Goal: Obtain resource: Obtain resource

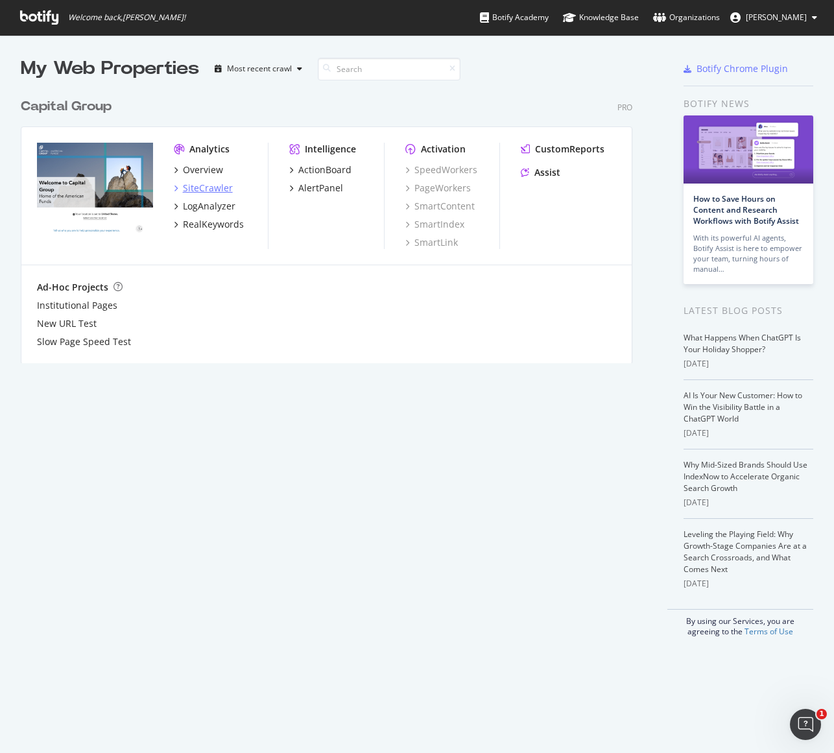
click at [202, 189] on div "SiteCrawler" at bounding box center [208, 188] width 50 height 13
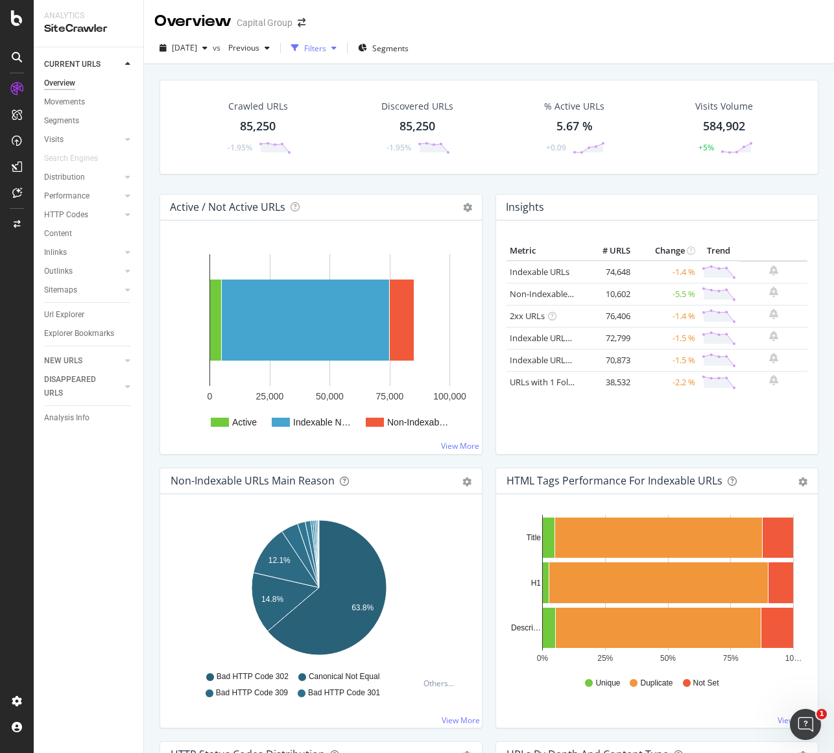
click at [299, 45] on icon "button" at bounding box center [295, 48] width 8 height 8
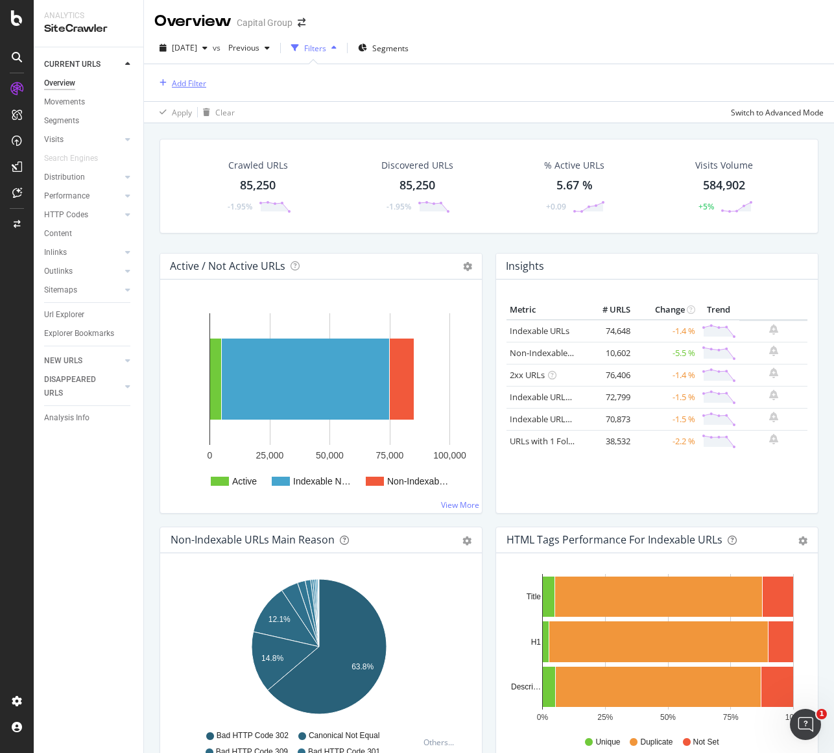
click at [185, 86] on div "Add Filter" at bounding box center [189, 83] width 34 height 11
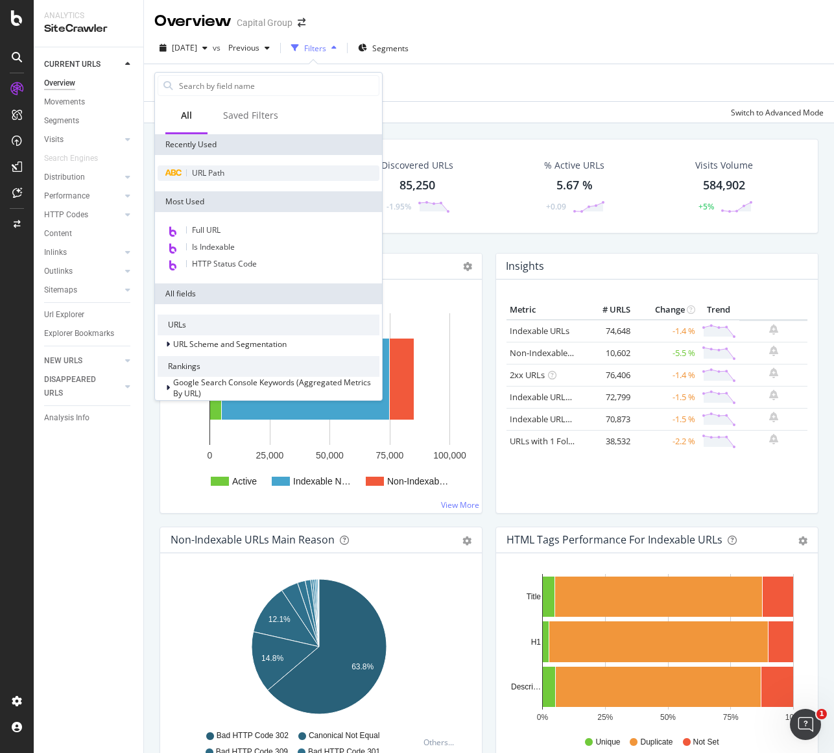
click at [200, 174] on span "URL Path" at bounding box center [208, 172] width 32 height 11
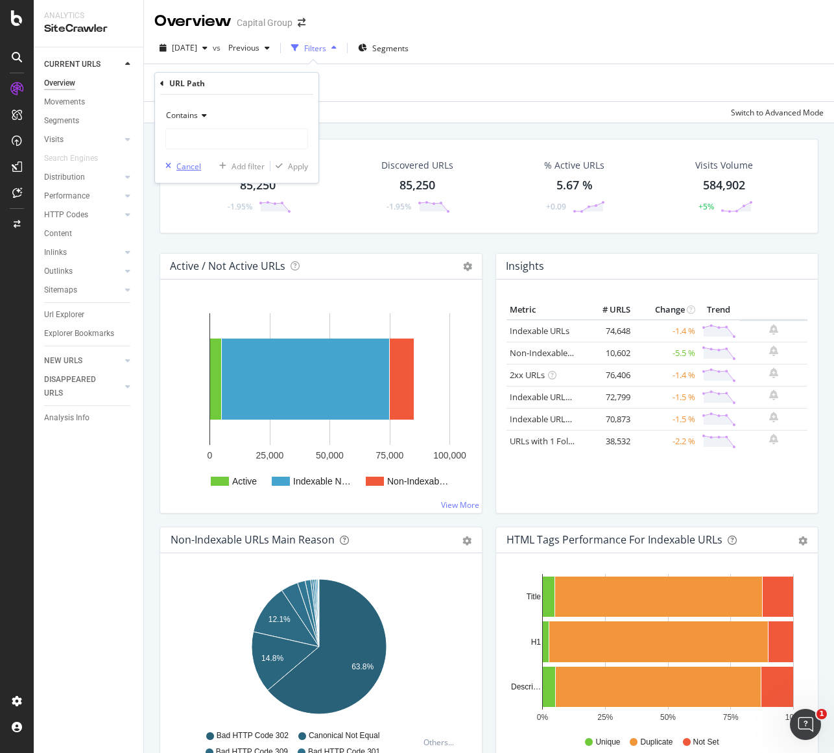
click at [176, 167] on div "Cancel" at bounding box center [188, 166] width 25 height 11
click at [192, 86] on div "Add Filter" at bounding box center [189, 83] width 34 height 11
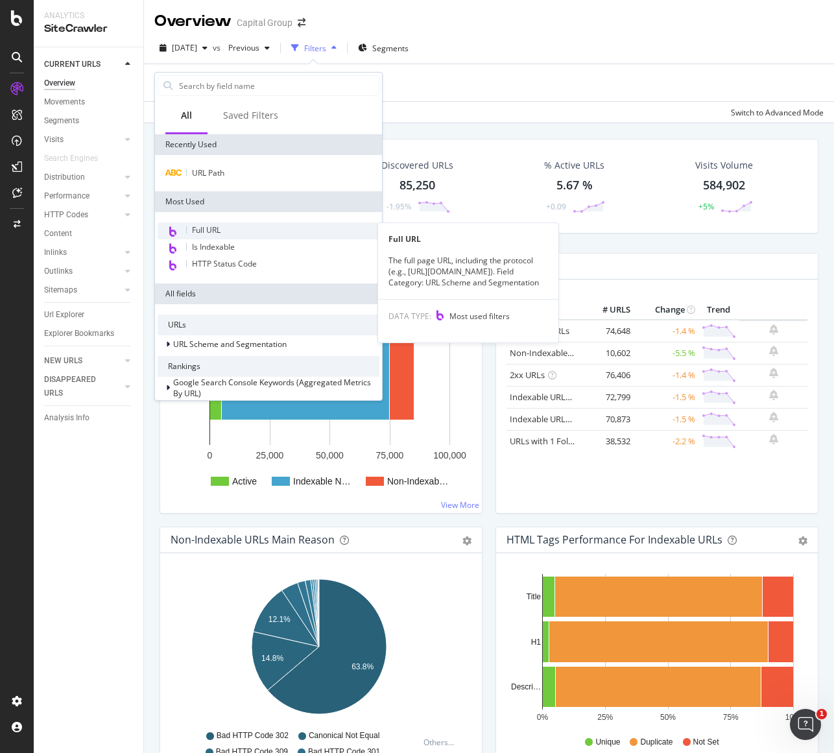
click at [227, 232] on div "Full URL" at bounding box center [269, 230] width 222 height 17
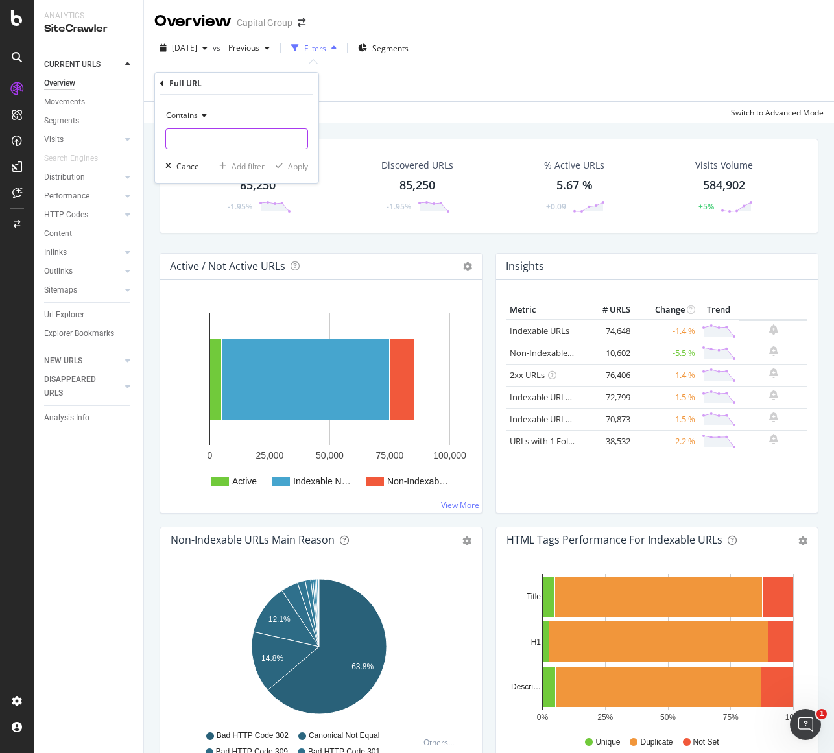
click at [216, 144] on input "text" at bounding box center [236, 138] width 141 height 21
paste input "[URL][DOMAIN_NAME]"
type input "[URL][DOMAIN_NAME]"
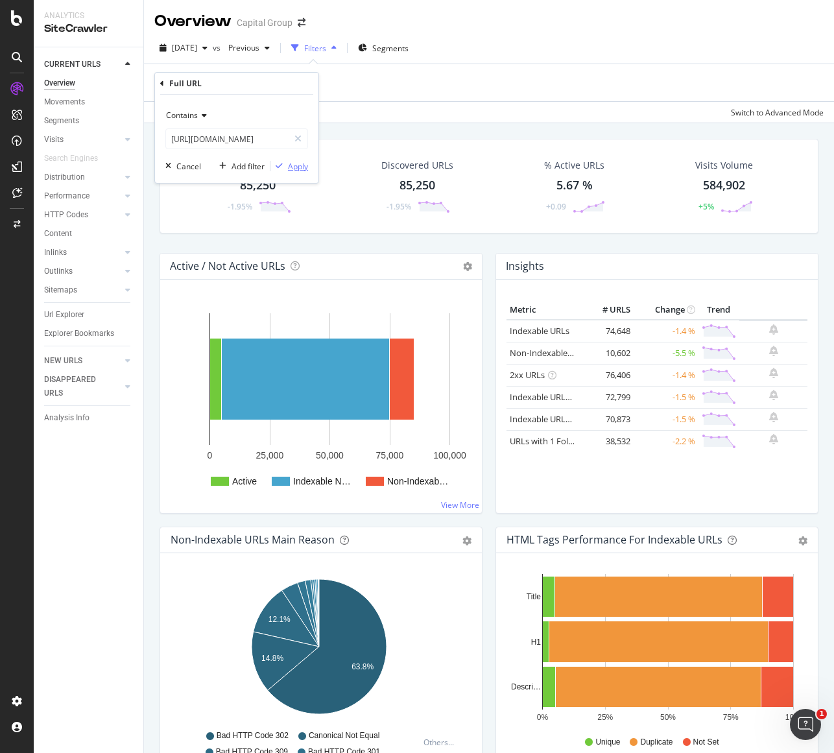
click at [300, 168] on div "Apply" at bounding box center [298, 166] width 20 height 11
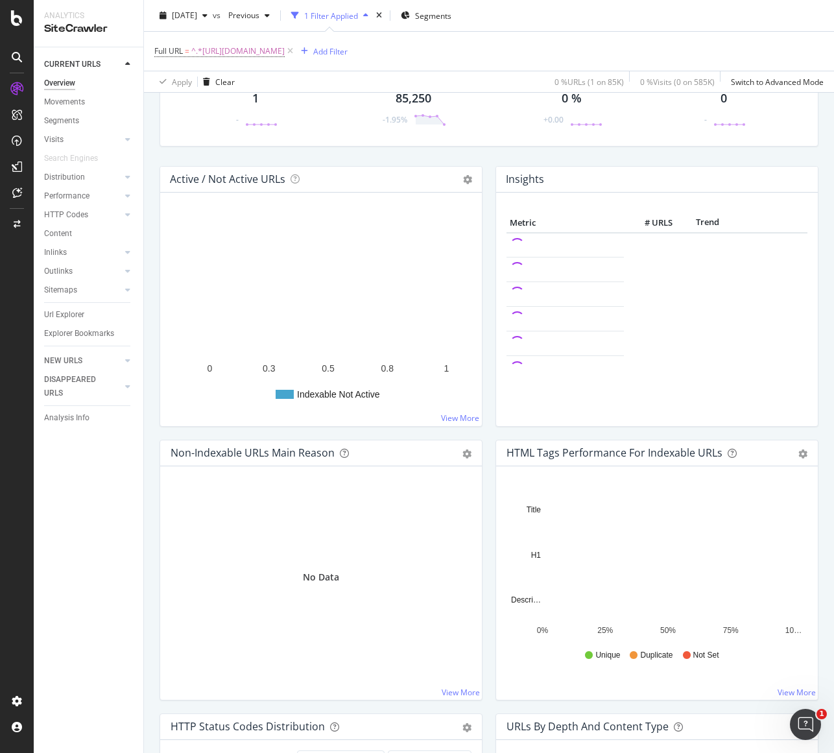
scroll to position [65, 0]
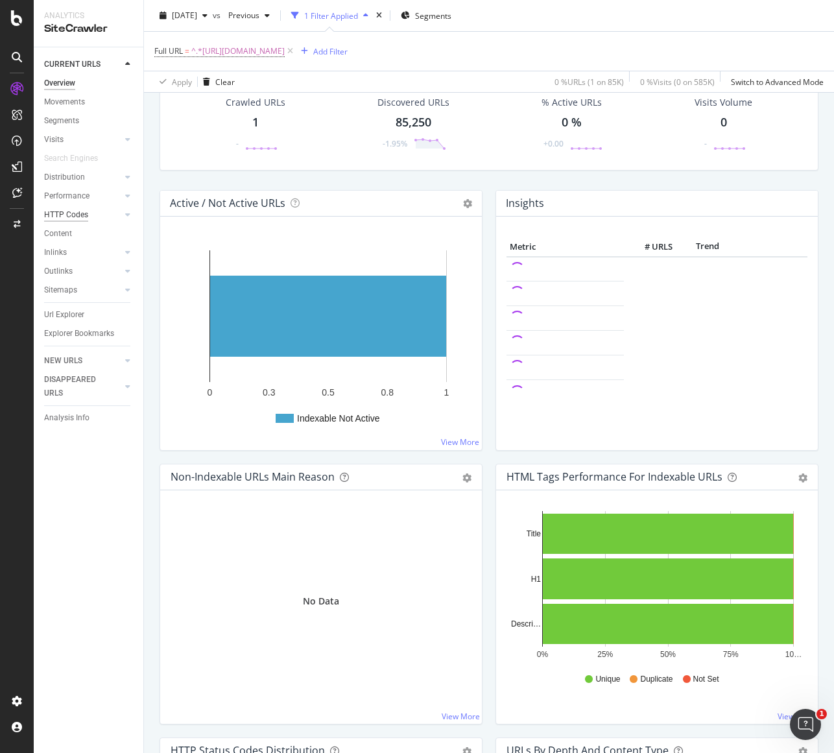
click at [68, 217] on div "HTTP Codes" at bounding box center [66, 215] width 44 height 14
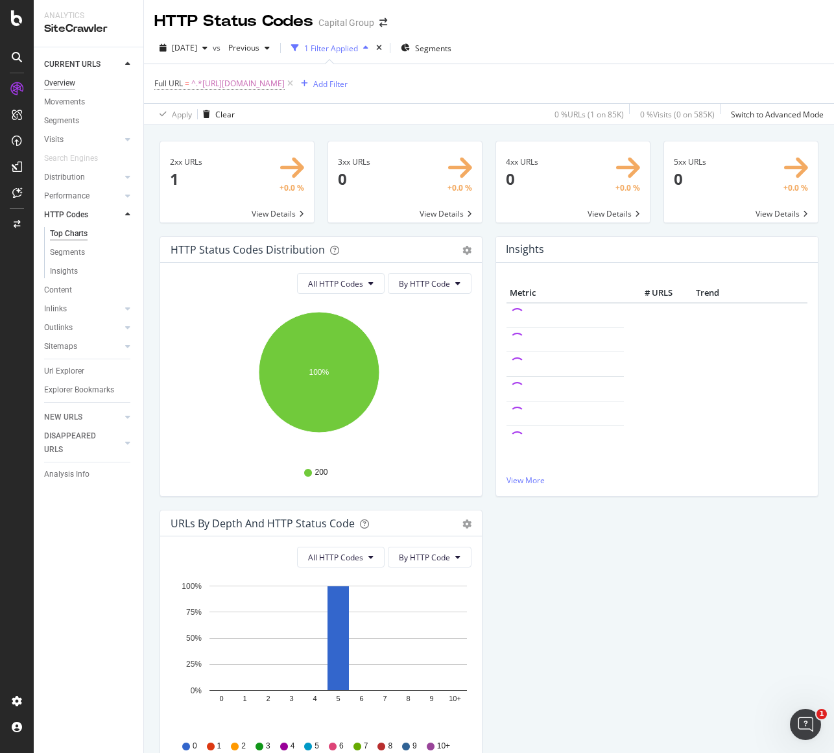
click at [62, 84] on div "Overview" at bounding box center [59, 84] width 31 height 14
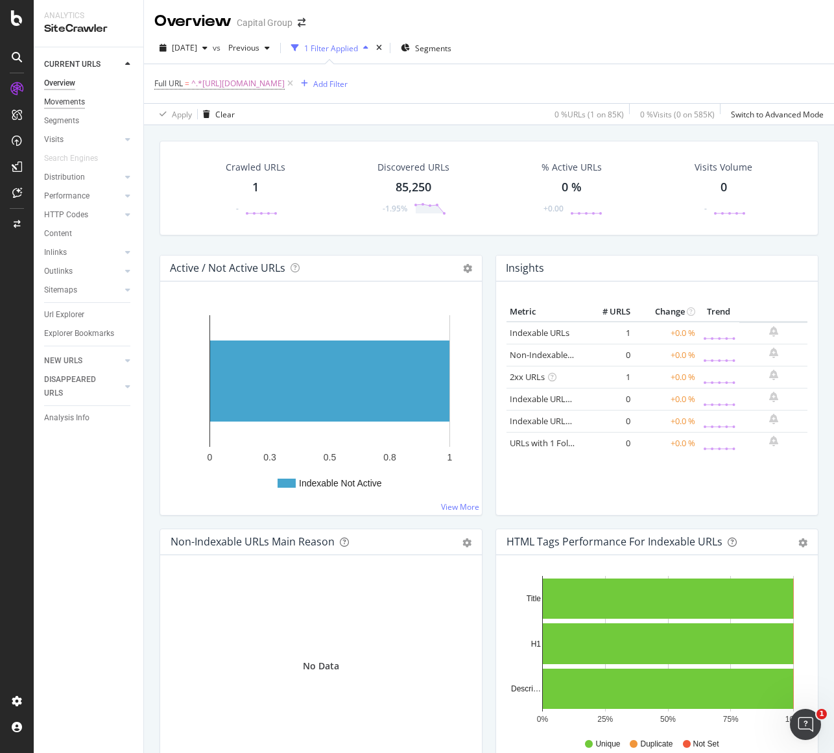
click at [72, 108] on div "Movements" at bounding box center [64, 102] width 41 height 14
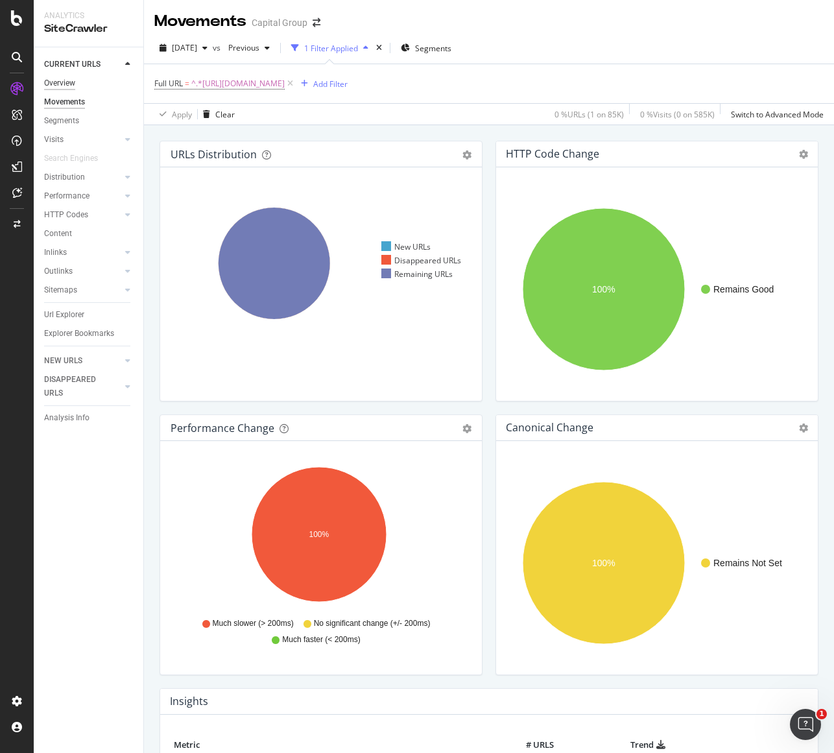
click at [58, 78] on div "Overview" at bounding box center [59, 84] width 31 height 14
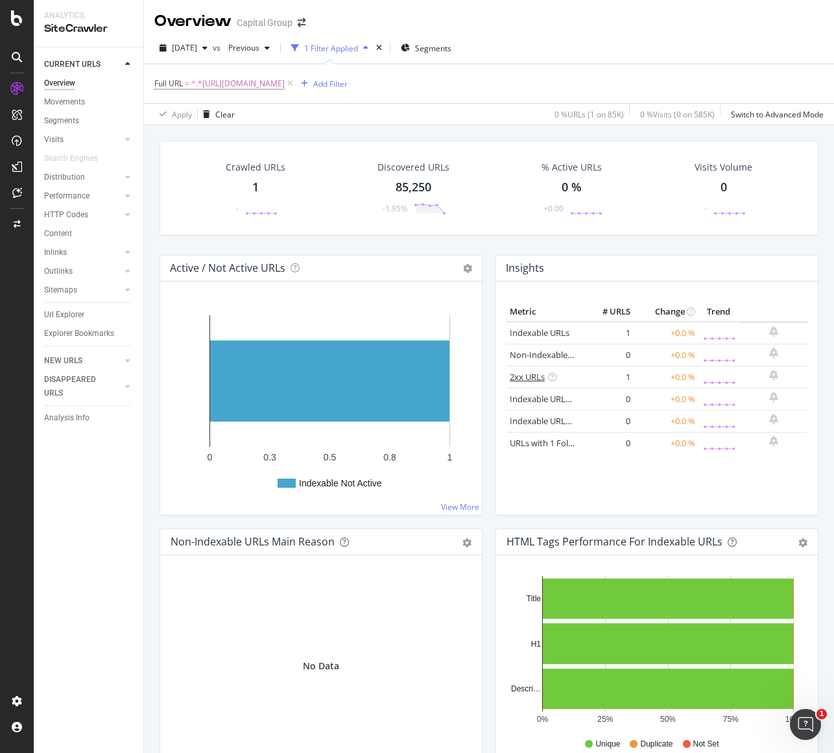
click at [532, 377] on link "2xx URLs" at bounding box center [527, 377] width 35 height 12
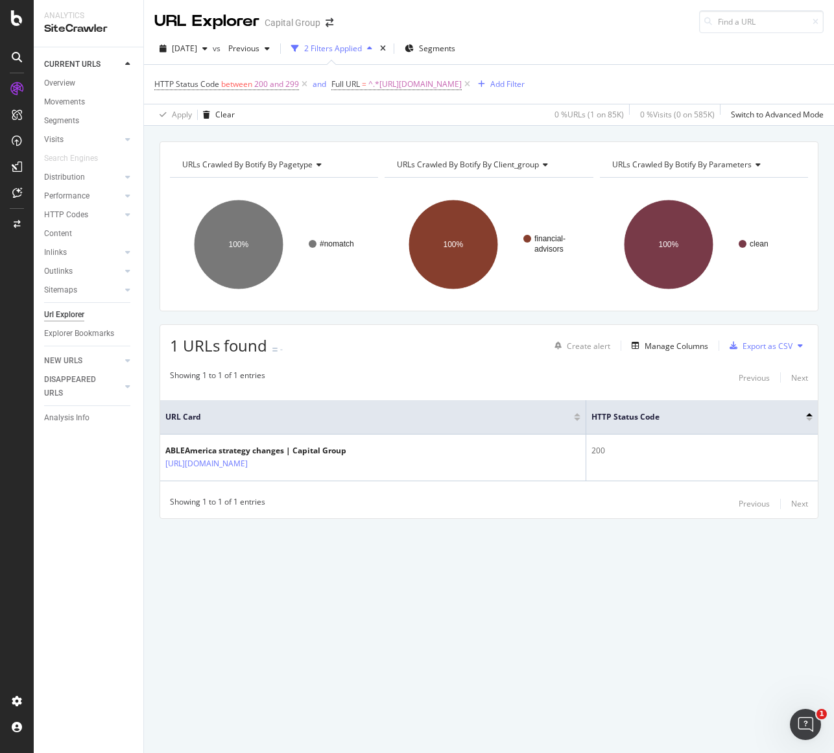
drag, startPoint x: 582, startPoint y: 37, endPoint x: 575, endPoint y: 37, distance: 7.1
click at [582, 37] on div "[DATE] vs Previous 2 Filters Applied Segments HTTP Status Code between 200 and …" at bounding box center [489, 79] width 690 height 93
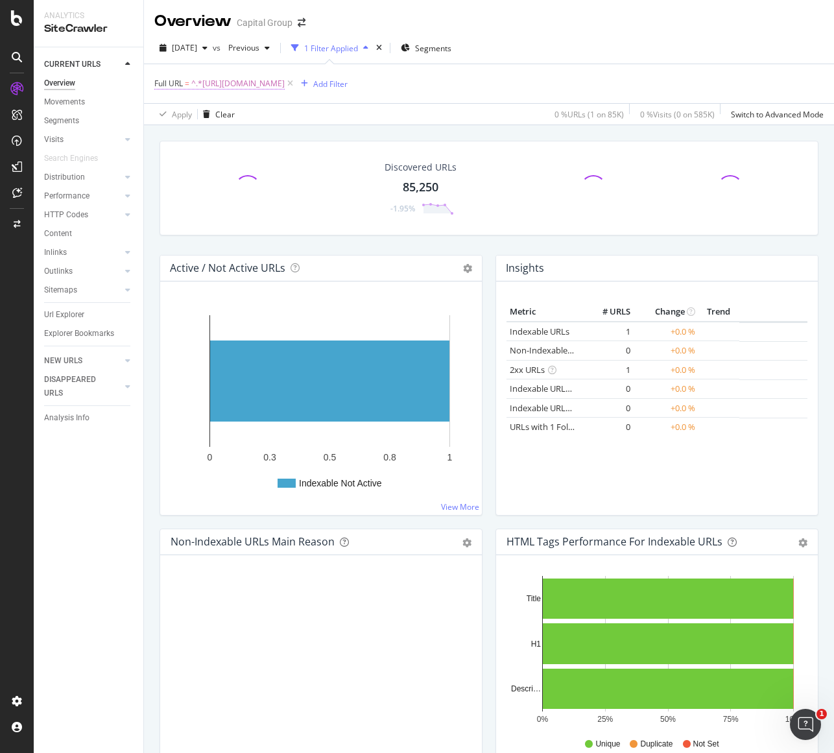
click at [285, 87] on span "^.*[URL][DOMAIN_NAME]" at bounding box center [237, 84] width 93 height 18
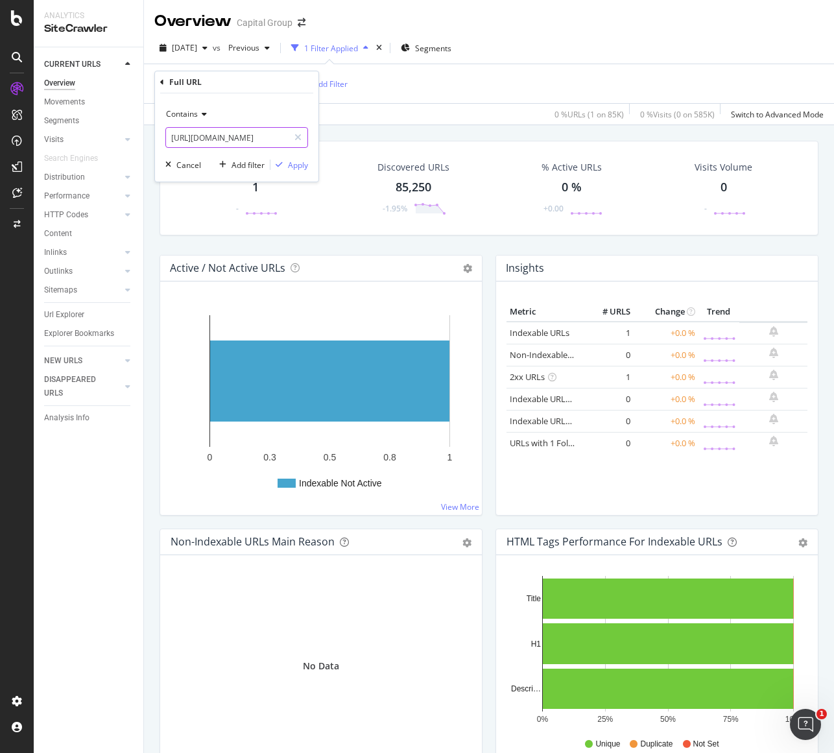
click at [220, 136] on input "[URL][DOMAIN_NAME]" at bounding box center [227, 137] width 123 height 21
click at [209, 139] on input "[URL][DOMAIN_NAME]" at bounding box center [227, 137] width 123 height 21
drag, startPoint x: 193, startPoint y: 138, endPoint x: 294, endPoint y: 140, distance: 101.2
click at [294, 140] on div "[URL][DOMAIN_NAME]" at bounding box center [236, 137] width 143 height 21
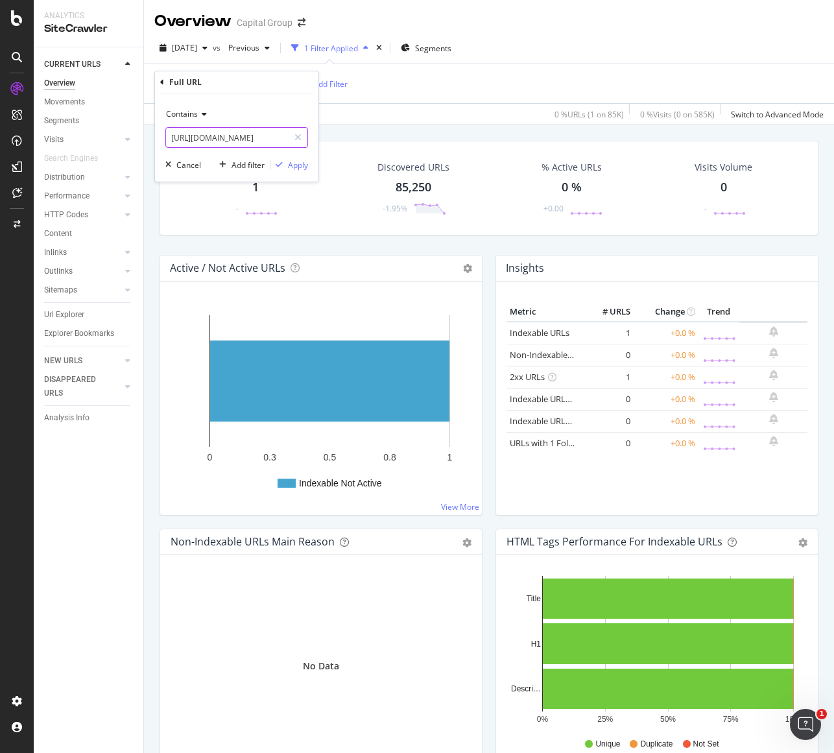
click at [176, 139] on input "[URL][DOMAIN_NAME]" at bounding box center [227, 137] width 123 height 21
drag, startPoint x: 204, startPoint y: 138, endPoint x: 354, endPoint y: 137, distance: 150.5
click at [354, 137] on body "Analytics SiteCrawler CURRENT URLS Overview Movements Segments Visits Analysis …" at bounding box center [417, 376] width 834 height 753
type input "[URL][DOMAIN_NAME]"
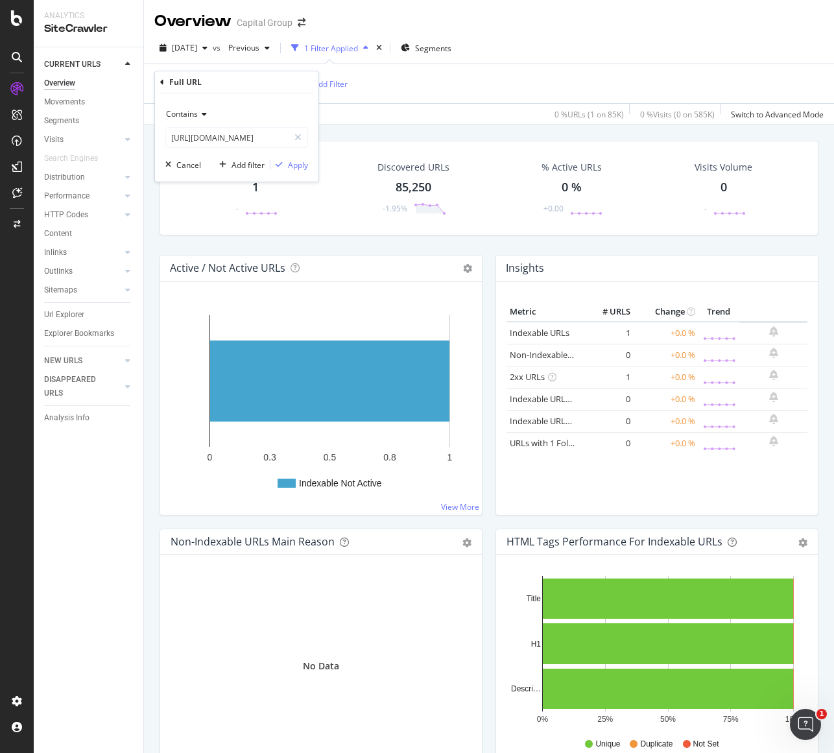
scroll to position [0, 0]
click at [163, 81] on icon at bounding box center [162, 82] width 4 height 8
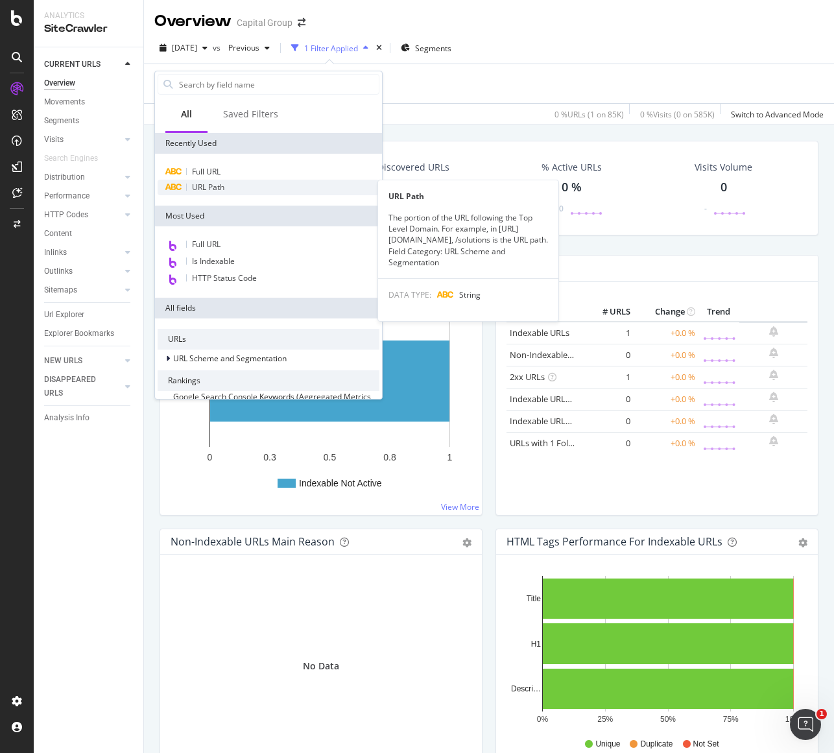
click at [210, 187] on span "URL Path" at bounding box center [208, 187] width 32 height 11
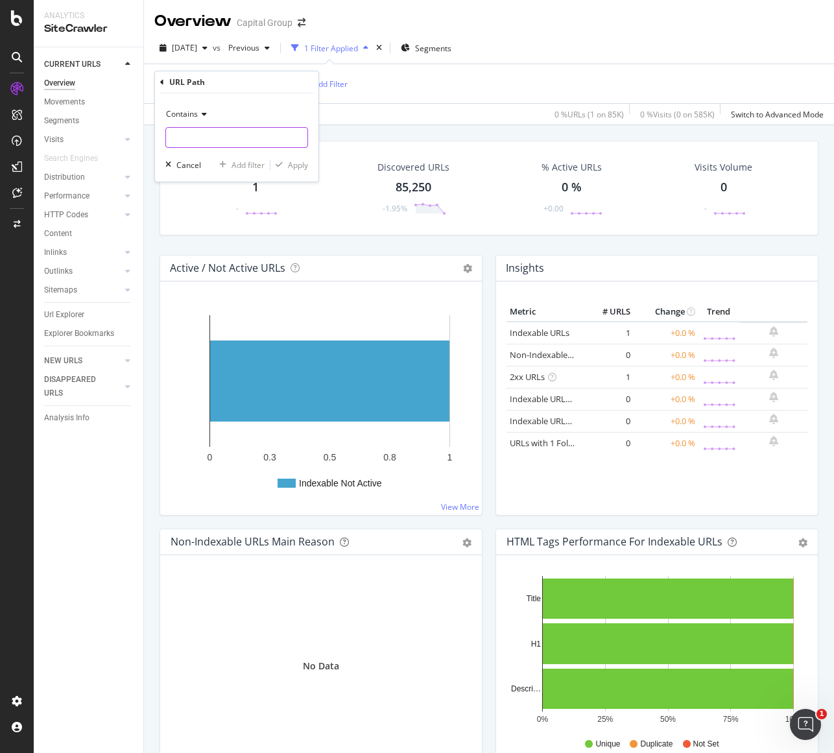
click at [260, 141] on input "text" at bounding box center [236, 137] width 141 height 21
paste input "[URL][DOMAIN_NAME]"
type input "[URL][DOMAIN_NAME]"
click at [294, 160] on div "Apply" at bounding box center [298, 165] width 20 height 11
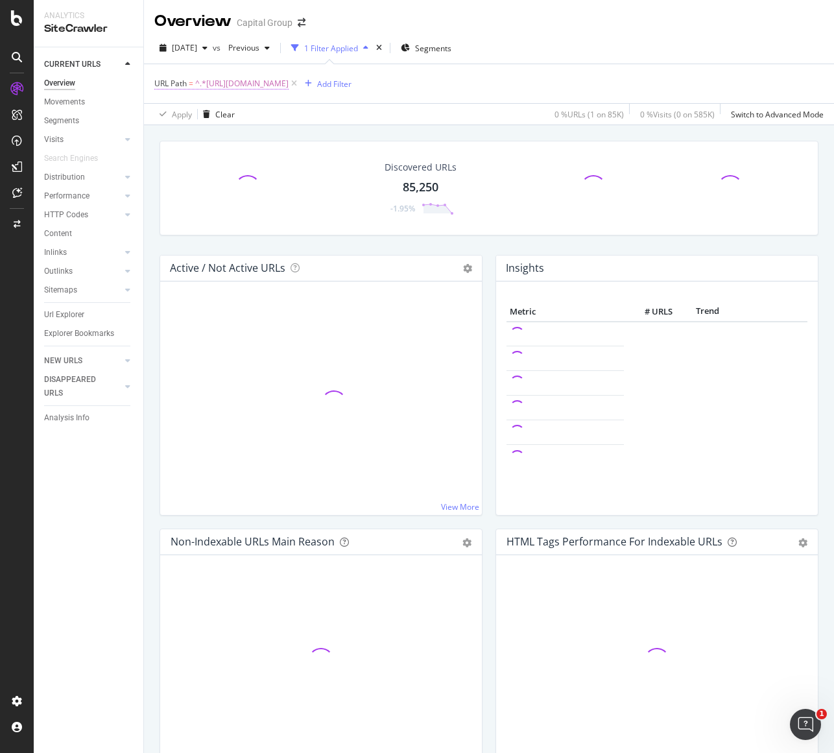
click at [289, 86] on span "^.*[URL][DOMAIN_NAME]" at bounding box center [241, 84] width 93 height 18
click at [259, 145] on input "[URL][DOMAIN_NAME]" at bounding box center [227, 137] width 123 height 21
type input "[URL][DOMAIN_NAME]"
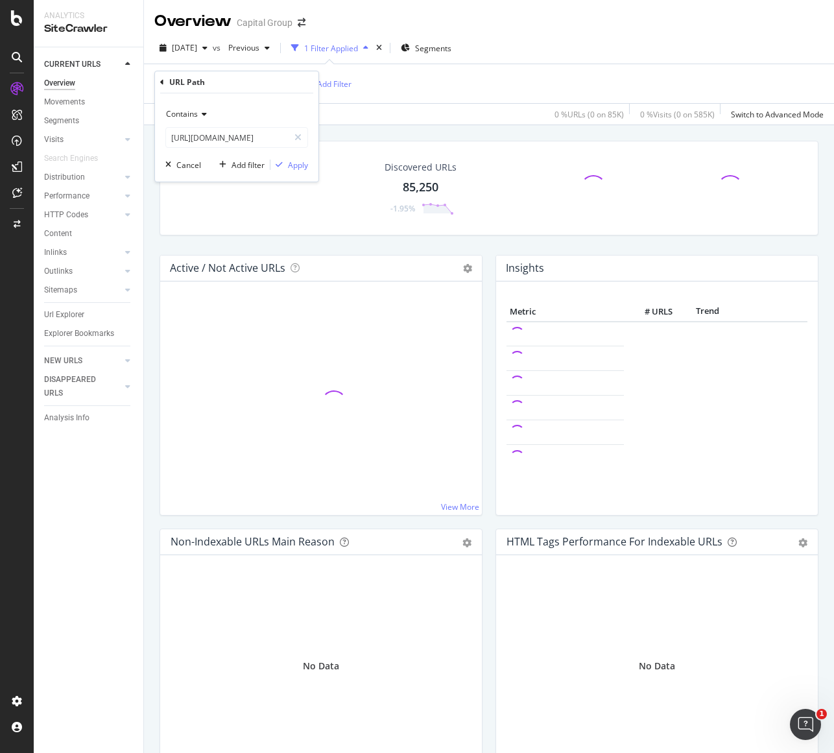
click at [300, 156] on div "Contains [URL][DOMAIN_NAME] Cancel Add filter Apply" at bounding box center [236, 137] width 163 height 88
click at [293, 170] on div "Apply" at bounding box center [298, 165] width 20 height 11
click at [560, 29] on div "Overview Capital Group" at bounding box center [489, 16] width 690 height 32
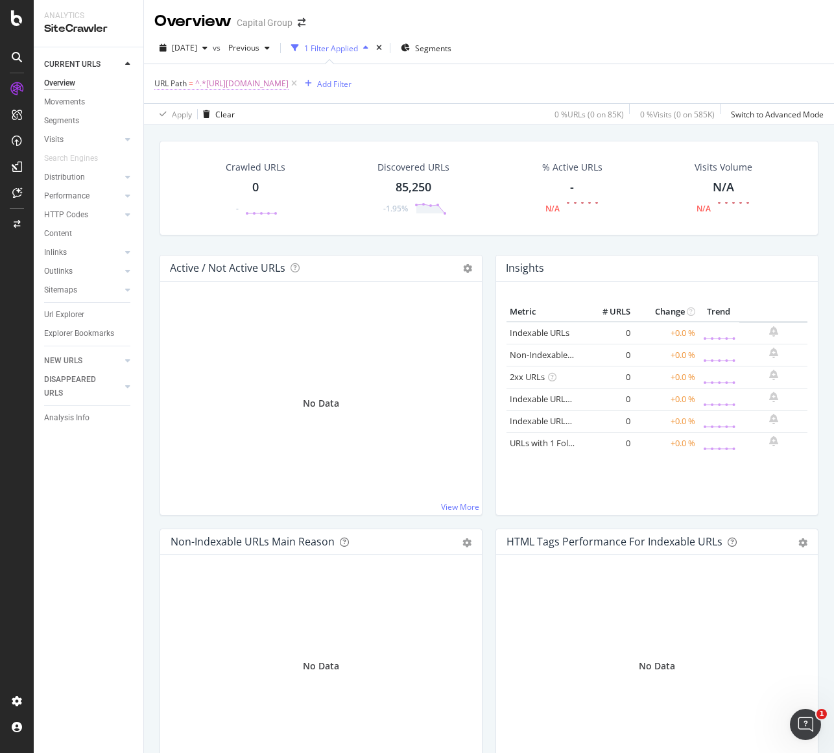
click at [276, 80] on span "^.*[URL][DOMAIN_NAME]" at bounding box center [241, 84] width 93 height 18
click at [164, 133] on div "Contains [URL][DOMAIN_NAME] Cancel Add filter Apply" at bounding box center [236, 137] width 163 height 88
click at [259, 136] on input "[URL][DOMAIN_NAME]" at bounding box center [227, 137] width 123 height 21
type input "[URL][DOMAIN_NAME]"
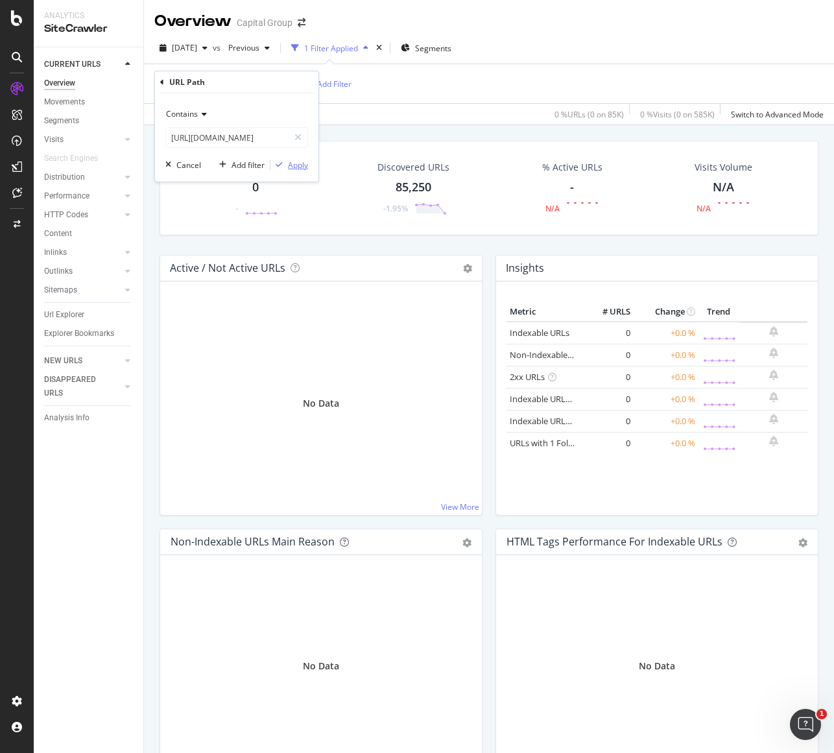
click at [291, 161] on div "Apply" at bounding box center [298, 165] width 20 height 11
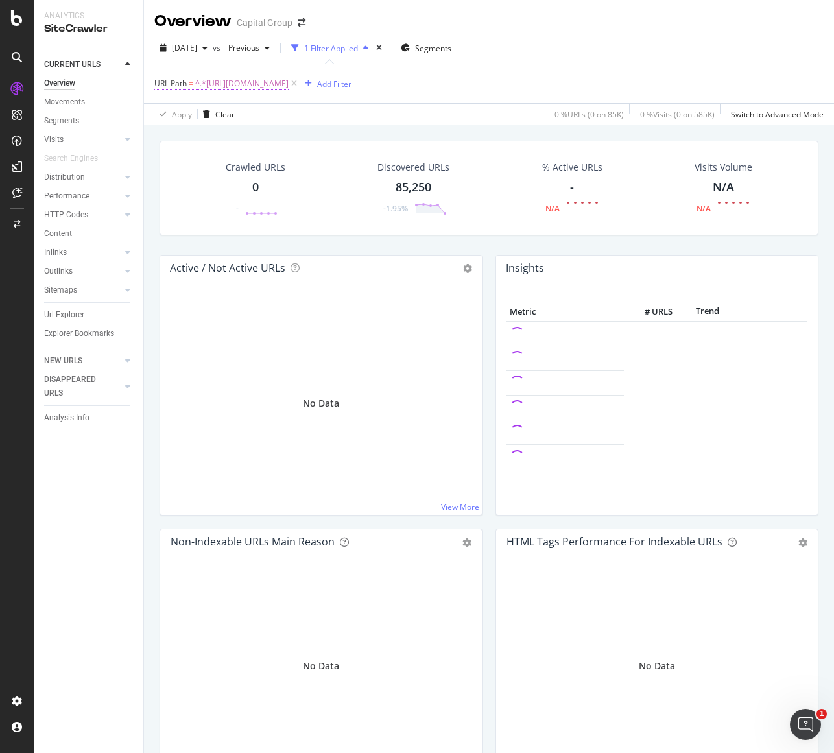
click at [287, 83] on span "^.*[URL][DOMAIN_NAME]" at bounding box center [241, 84] width 93 height 18
click at [196, 140] on input "[URL][DOMAIN_NAME]" at bounding box center [227, 137] width 123 height 21
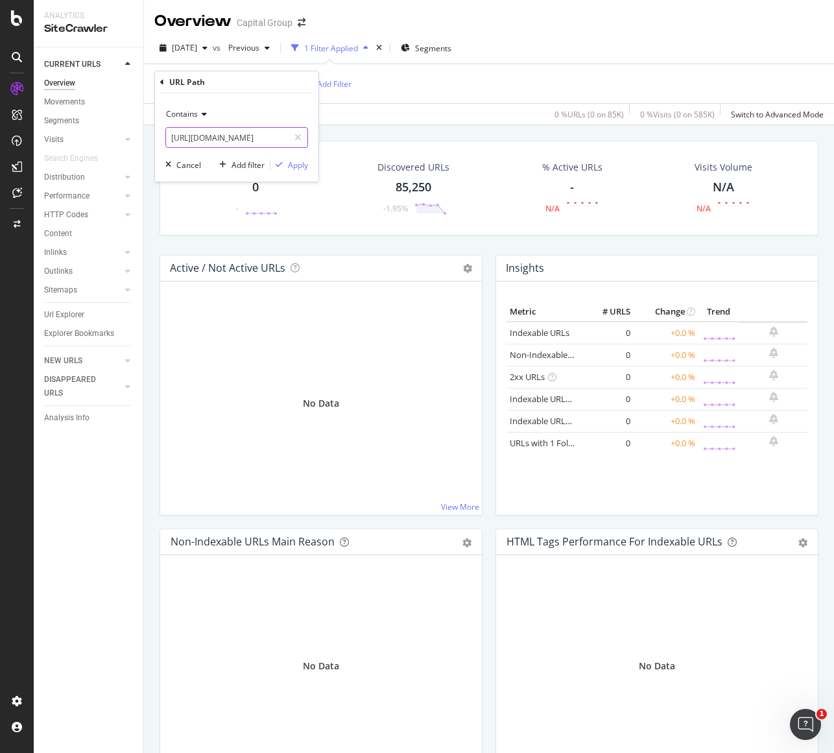
drag, startPoint x: 199, startPoint y: 137, endPoint x: 169, endPoint y: 133, distance: 30.8
click at [169, 133] on input "[URL][DOMAIN_NAME]" at bounding box center [227, 137] width 123 height 21
type input "[DOMAIN_NAME][URL]"
click at [299, 173] on div "Contains [DOMAIN_NAME][URL] Cancel Add filter Apply" at bounding box center [236, 137] width 163 height 88
click at [300, 165] on div "Apply" at bounding box center [298, 165] width 20 height 11
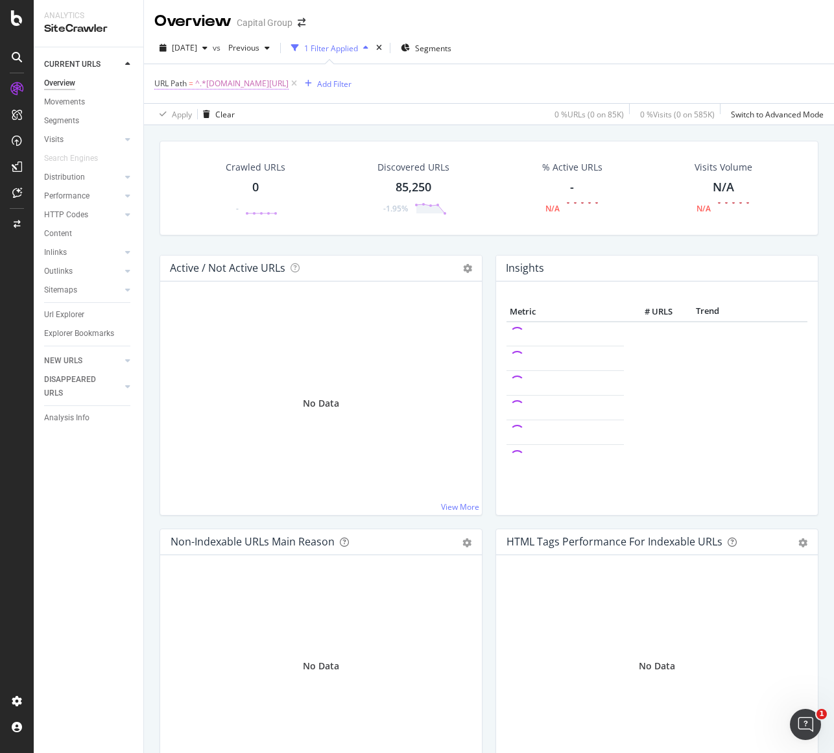
click at [250, 81] on span "^.*[DOMAIN_NAME][URL]" at bounding box center [241, 84] width 93 height 18
click at [182, 140] on input "[DOMAIN_NAME][URL]" at bounding box center [227, 137] width 123 height 21
drag, startPoint x: 193, startPoint y: 138, endPoint x: 158, endPoint y: 134, distance: 35.2
click at [158, 134] on div "Contains [DOMAIN_NAME][URL] Cancel Add filter Apply" at bounding box center [236, 137] width 163 height 88
type input "[DOMAIN_NAME][URL]"
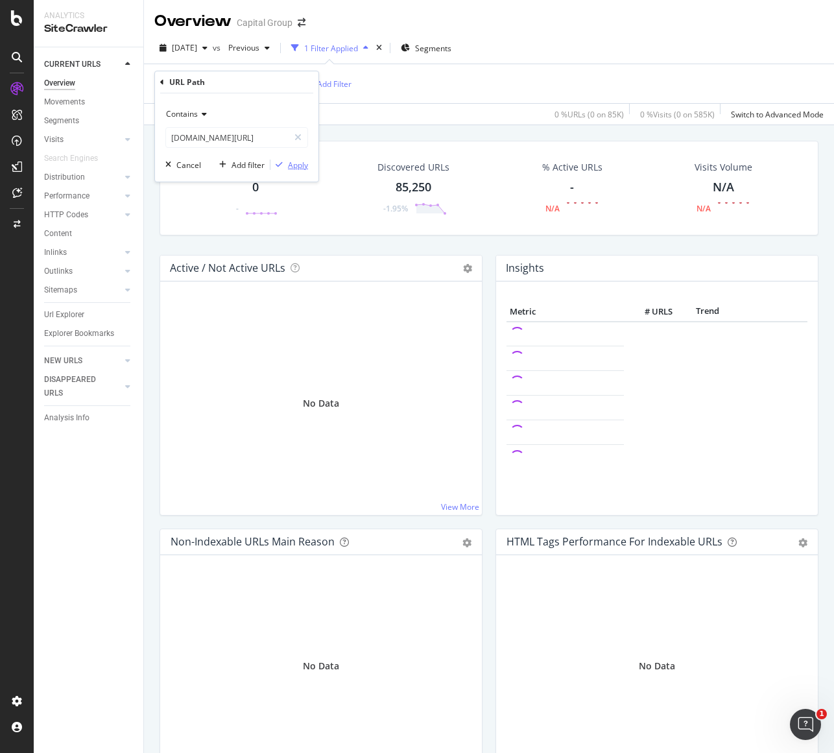
click at [288, 163] on div "Apply" at bounding box center [298, 165] width 20 height 11
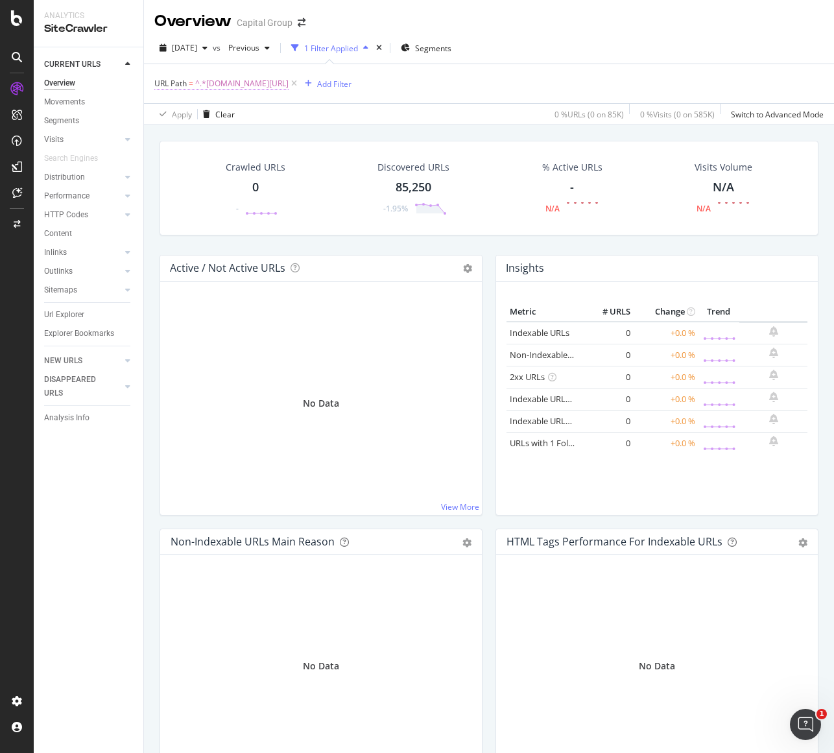
click at [270, 82] on span "^.*[DOMAIN_NAME][URL]" at bounding box center [241, 84] width 93 height 18
click at [232, 138] on input "[DOMAIN_NAME][URL]" at bounding box center [227, 137] width 123 height 21
drag, startPoint x: 235, startPoint y: 137, endPoint x: 136, endPoint y: 135, distance: 99.3
click at [136, 135] on body "Analytics SiteCrawler CURRENT URLS Overview Movements Segments Visits Analysis …" at bounding box center [417, 376] width 834 height 753
type input "/advisor/account-resource-center/"
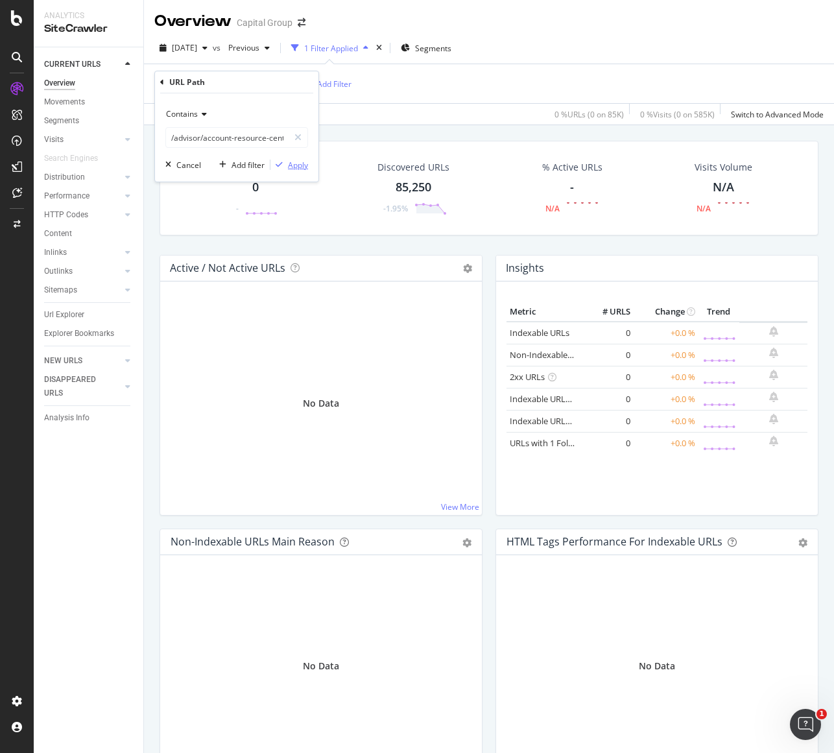
click at [297, 160] on div "Apply" at bounding box center [298, 165] width 20 height 11
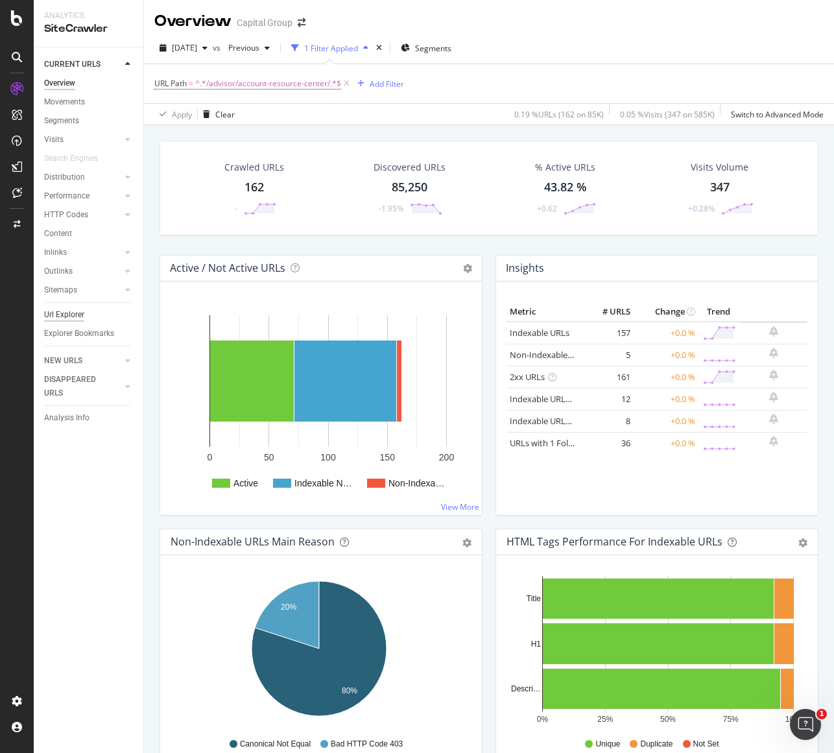
click at [71, 316] on div "Url Explorer" at bounding box center [64, 315] width 40 height 14
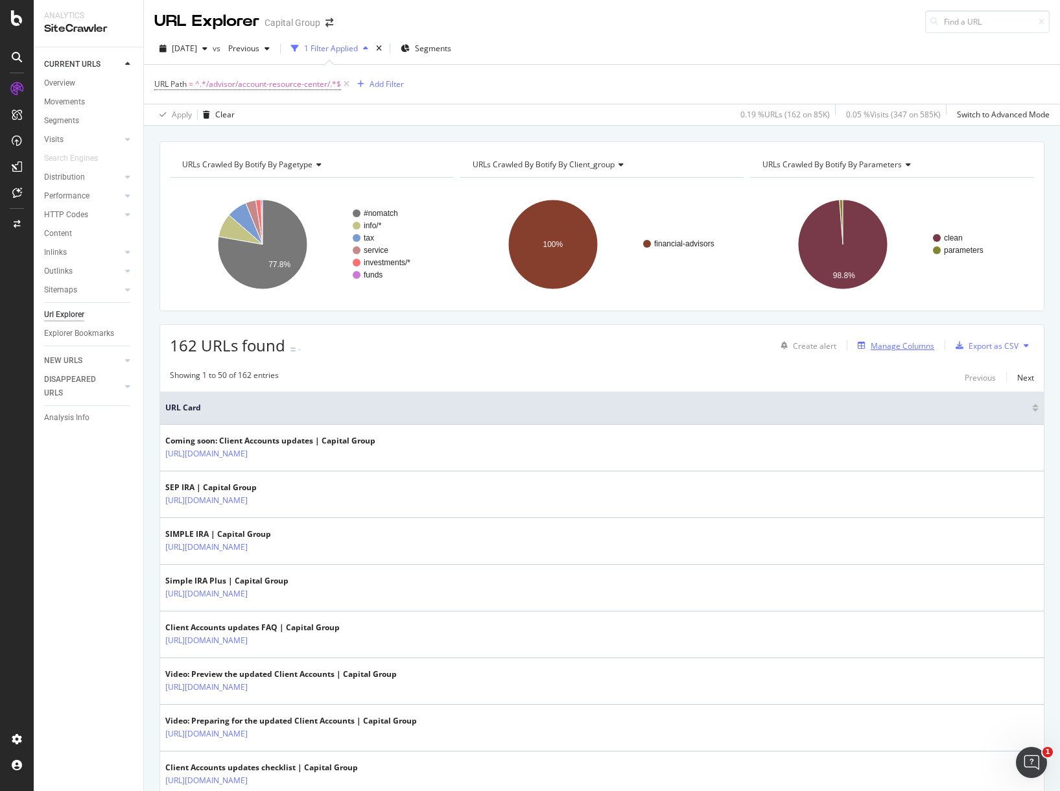
click at [833, 340] on div "Manage Columns" at bounding box center [903, 345] width 64 height 11
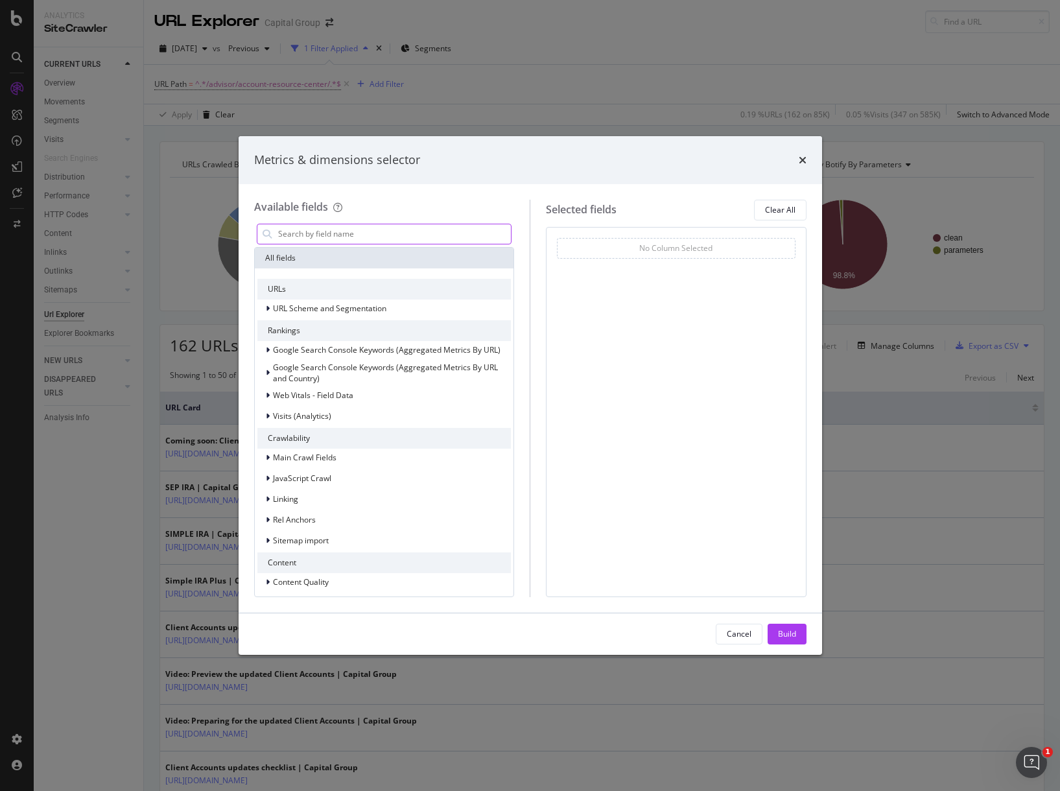
click at [382, 235] on input "modal" at bounding box center [394, 233] width 235 height 19
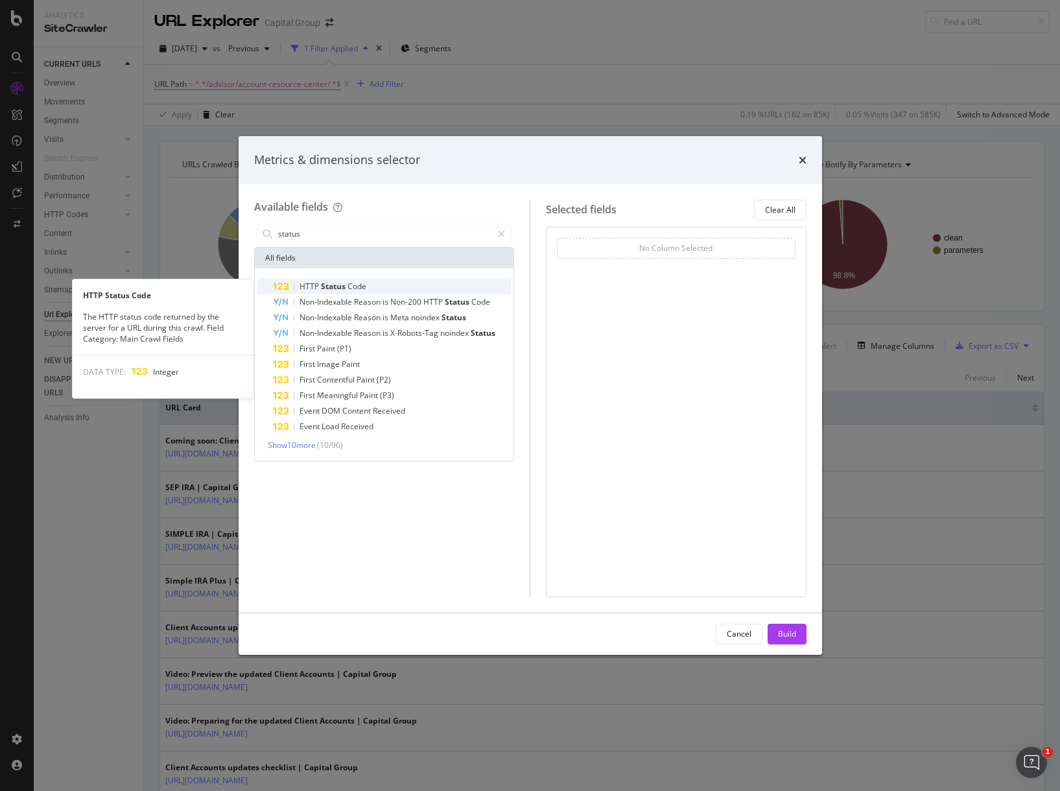
type input "status"
click at [364, 280] on div "HTTP Status Code" at bounding box center [392, 287] width 239 height 16
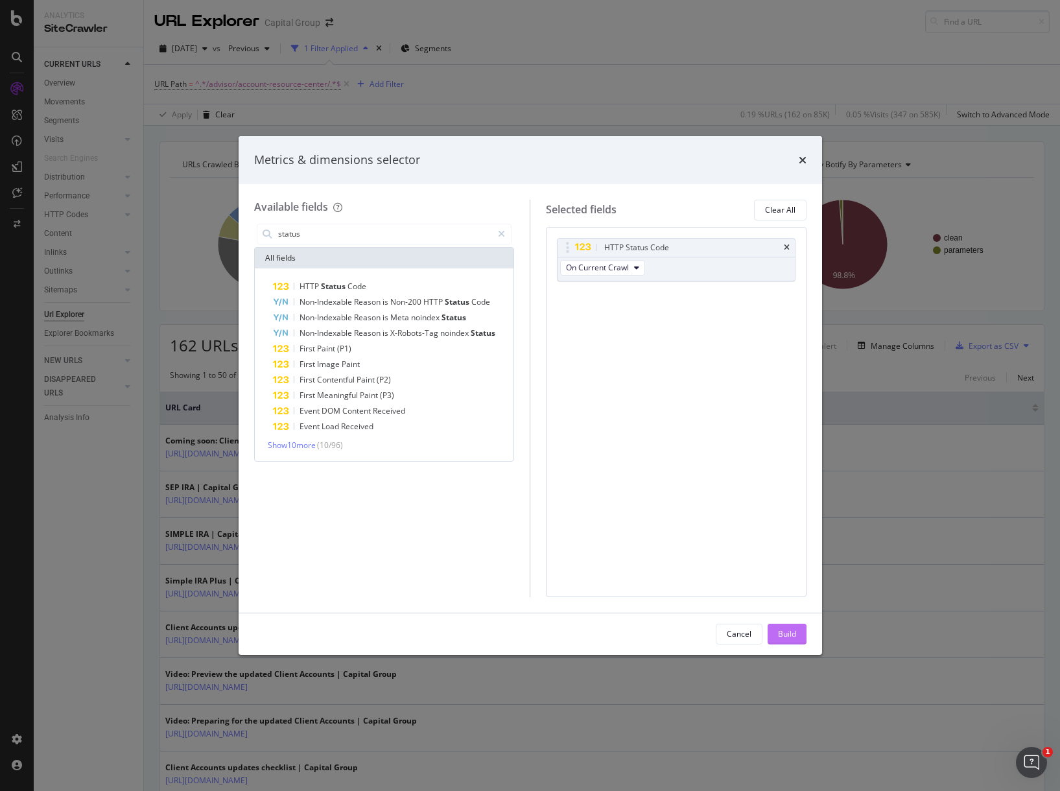
click at [775, 633] on button "Build" at bounding box center [787, 634] width 39 height 21
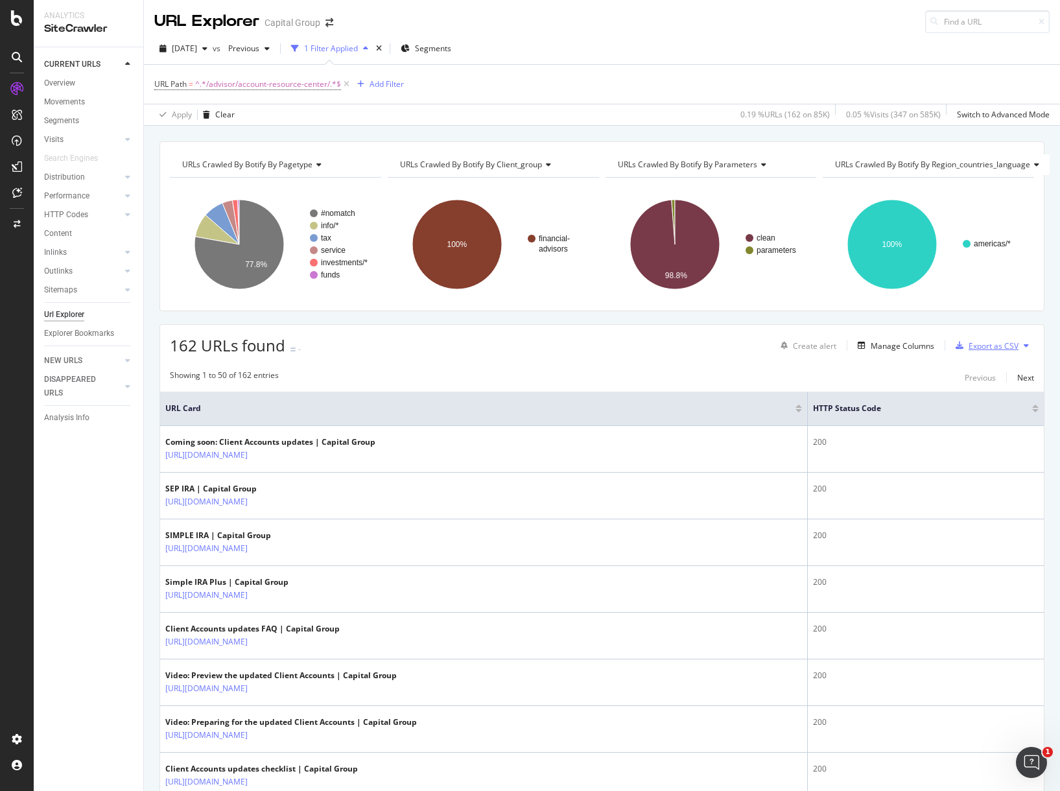
click at [833, 348] on div "Export as CSV" at bounding box center [994, 345] width 50 height 11
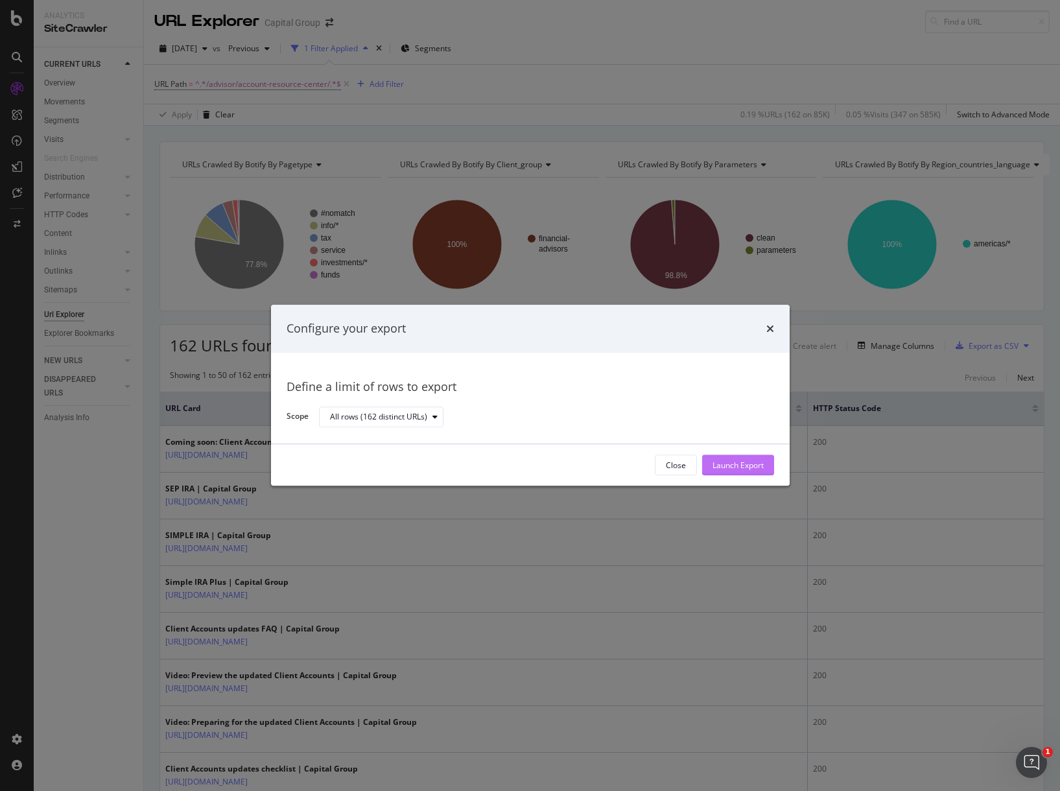
click at [769, 471] on button "Launch Export" at bounding box center [738, 465] width 72 height 21
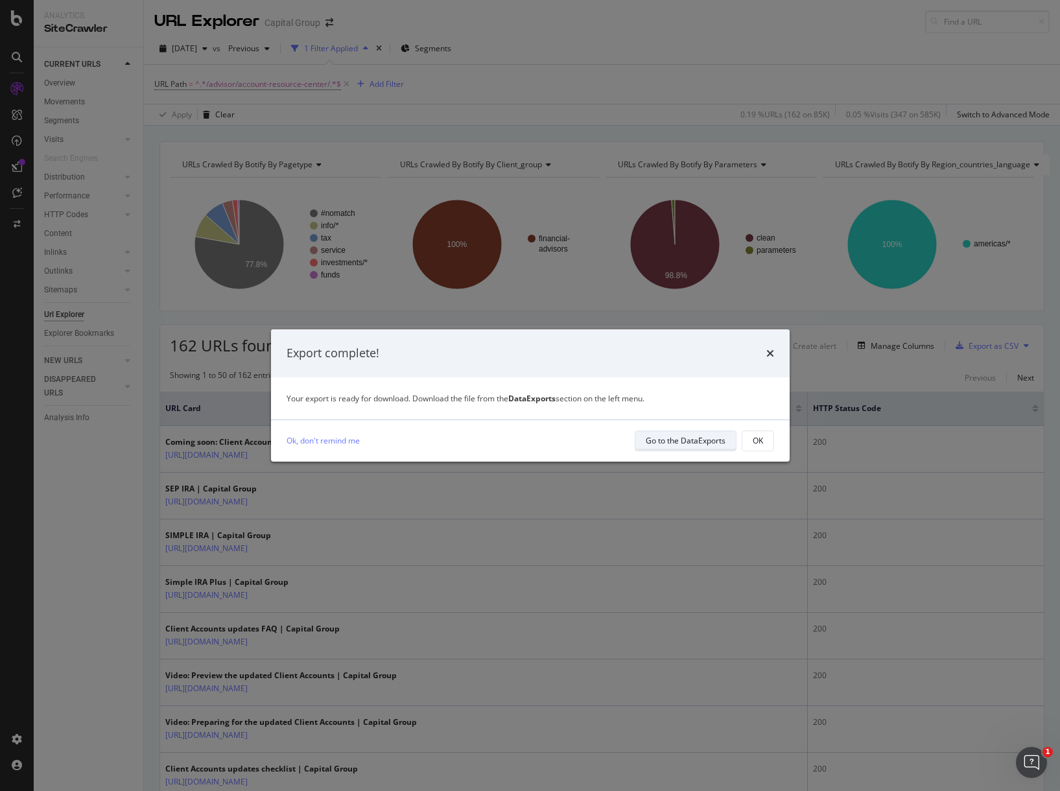
click at [675, 438] on div "Go to the DataExports" at bounding box center [686, 440] width 80 height 11
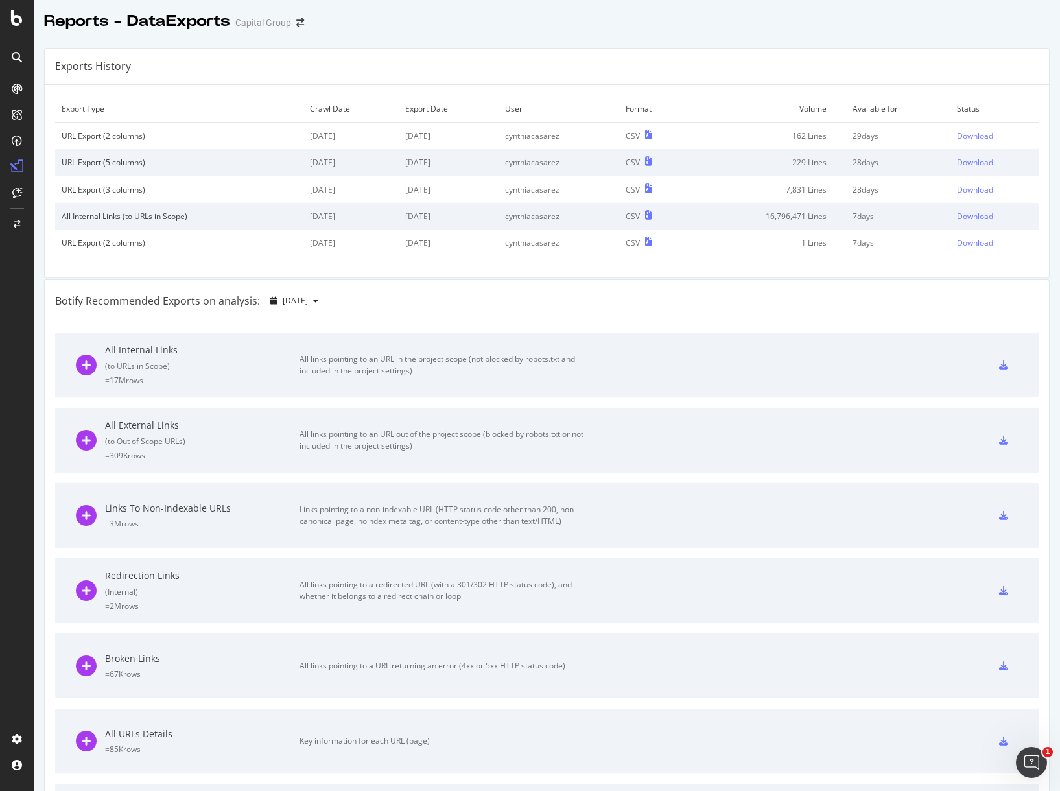
click at [655, 59] on div "Exports History" at bounding box center [547, 67] width 1005 height 36
click at [833, 137] on div "Download" at bounding box center [975, 135] width 36 height 11
click at [73, 150] on div "SiteCrawler" at bounding box center [71, 145] width 46 height 13
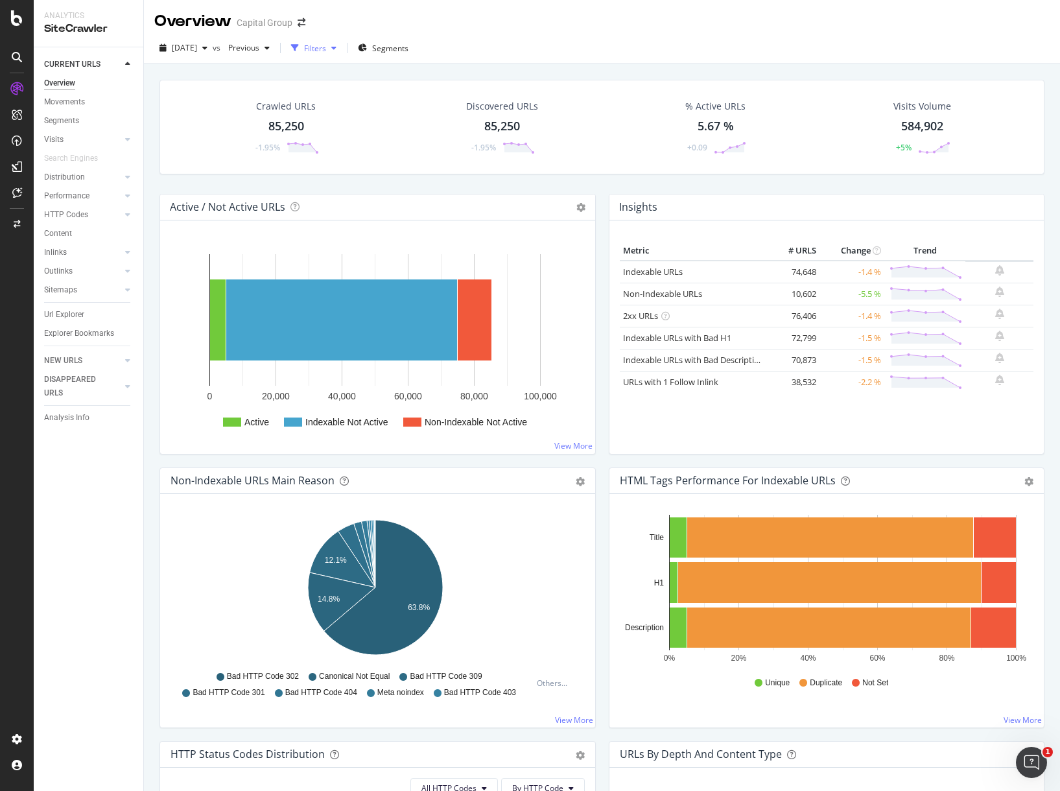
click at [326, 49] on div "Filters" at bounding box center [315, 48] width 22 height 11
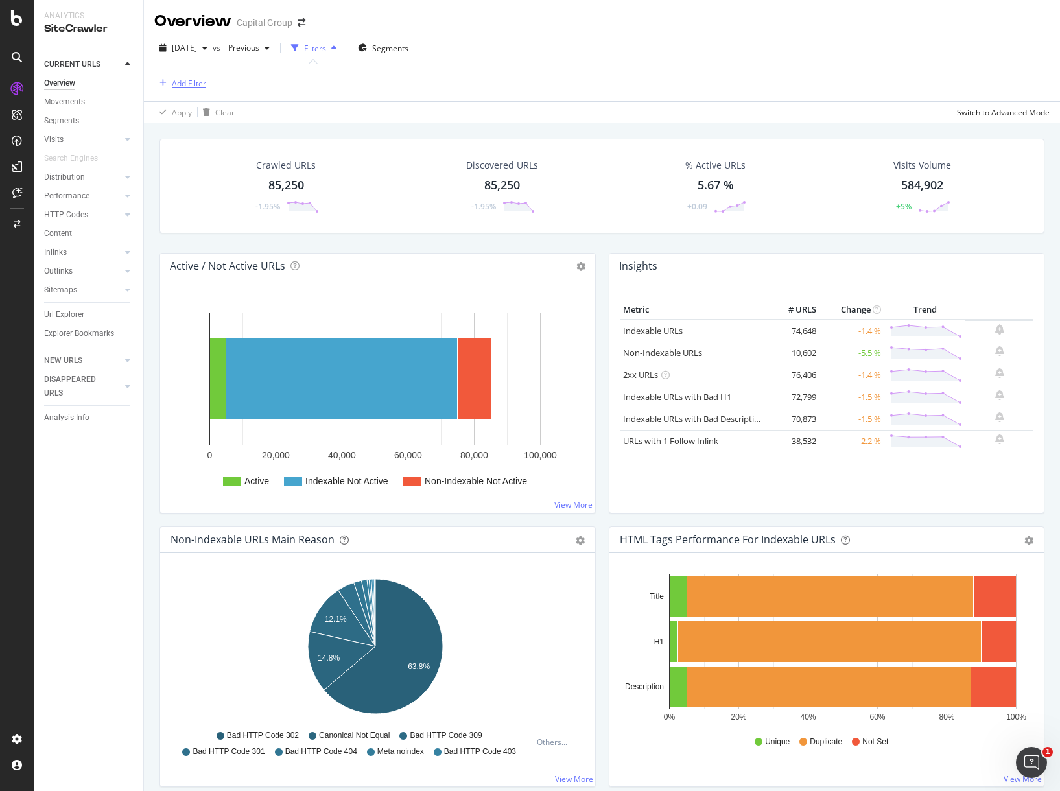
click at [172, 82] on div "Add Filter" at bounding box center [189, 83] width 34 height 11
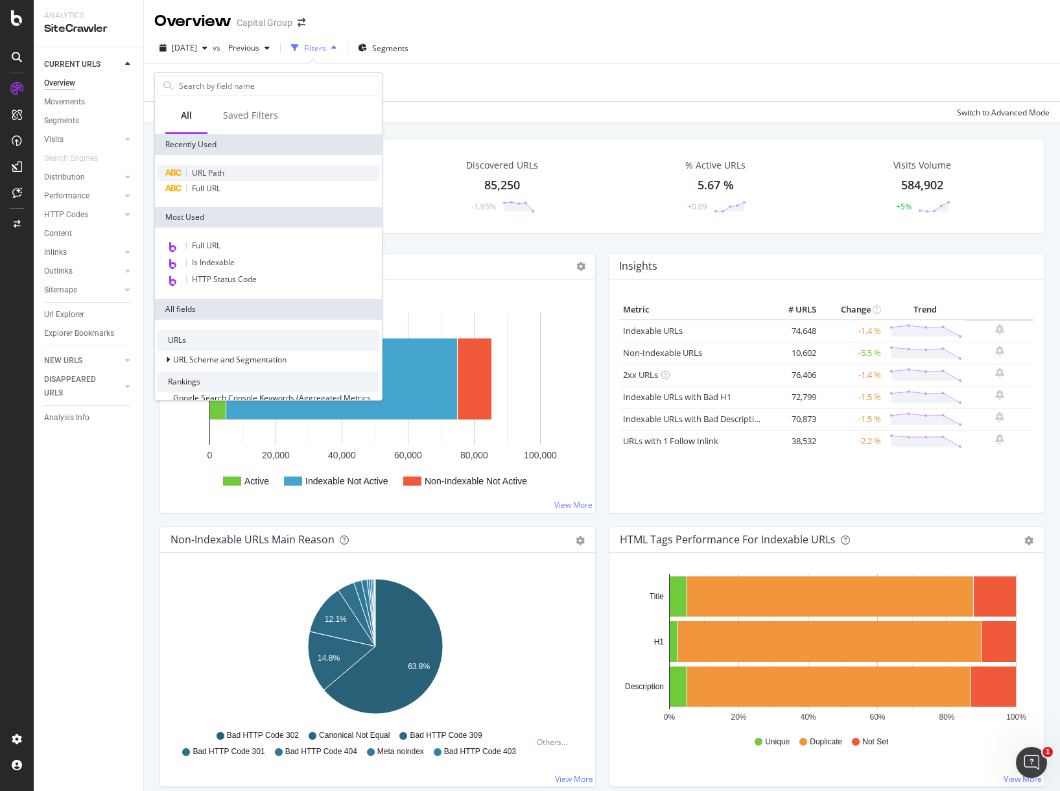
click at [206, 169] on span "URL Path" at bounding box center [208, 172] width 32 height 11
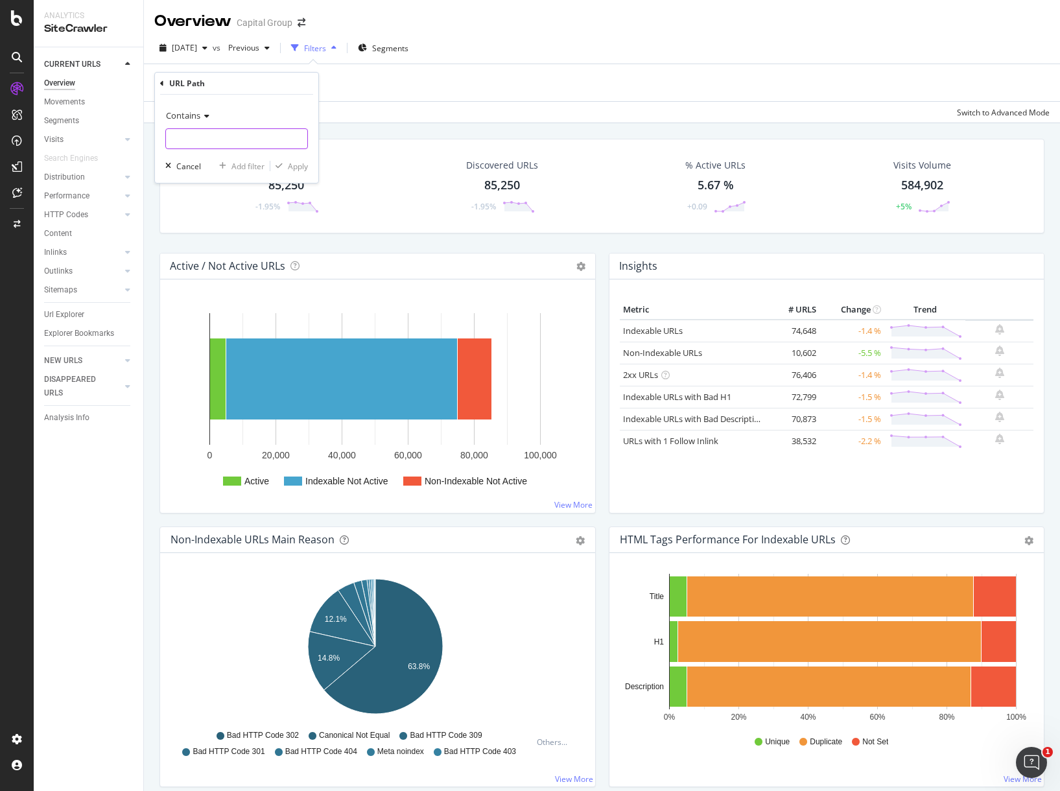
click at [217, 143] on input "text" at bounding box center [236, 138] width 141 height 21
type input "insights"
click at [282, 164] on icon "button" at bounding box center [279, 166] width 7 height 8
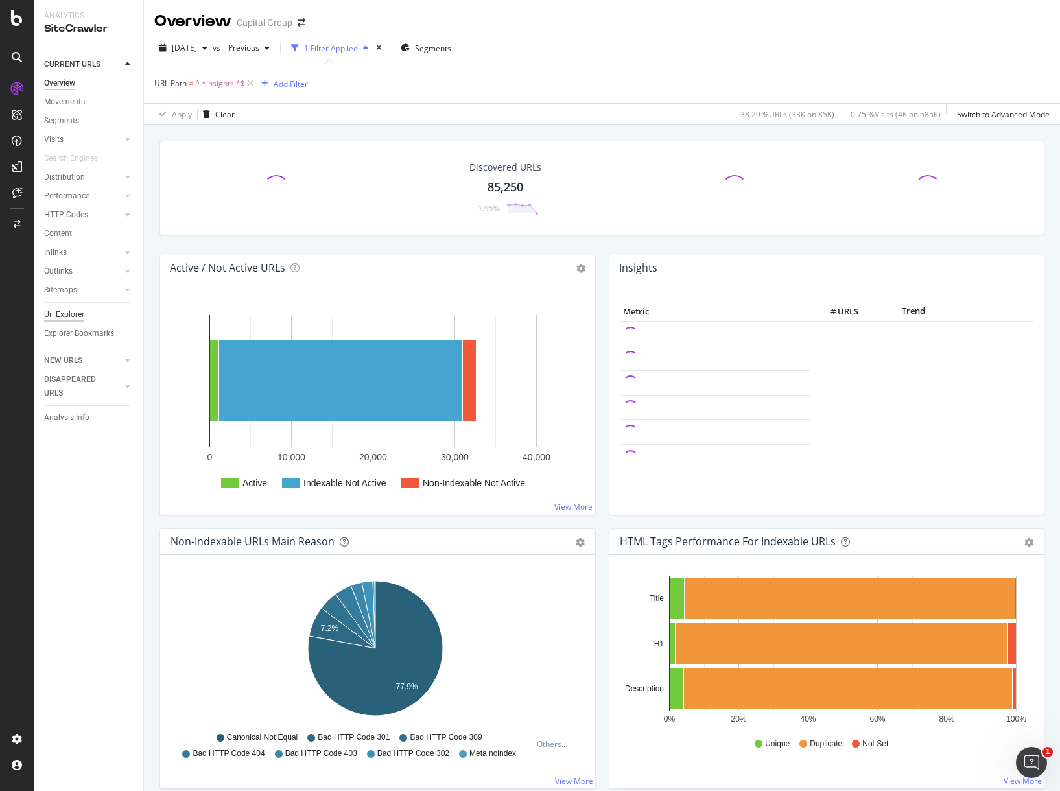
click at [66, 311] on div "Url Explorer" at bounding box center [64, 315] width 40 height 14
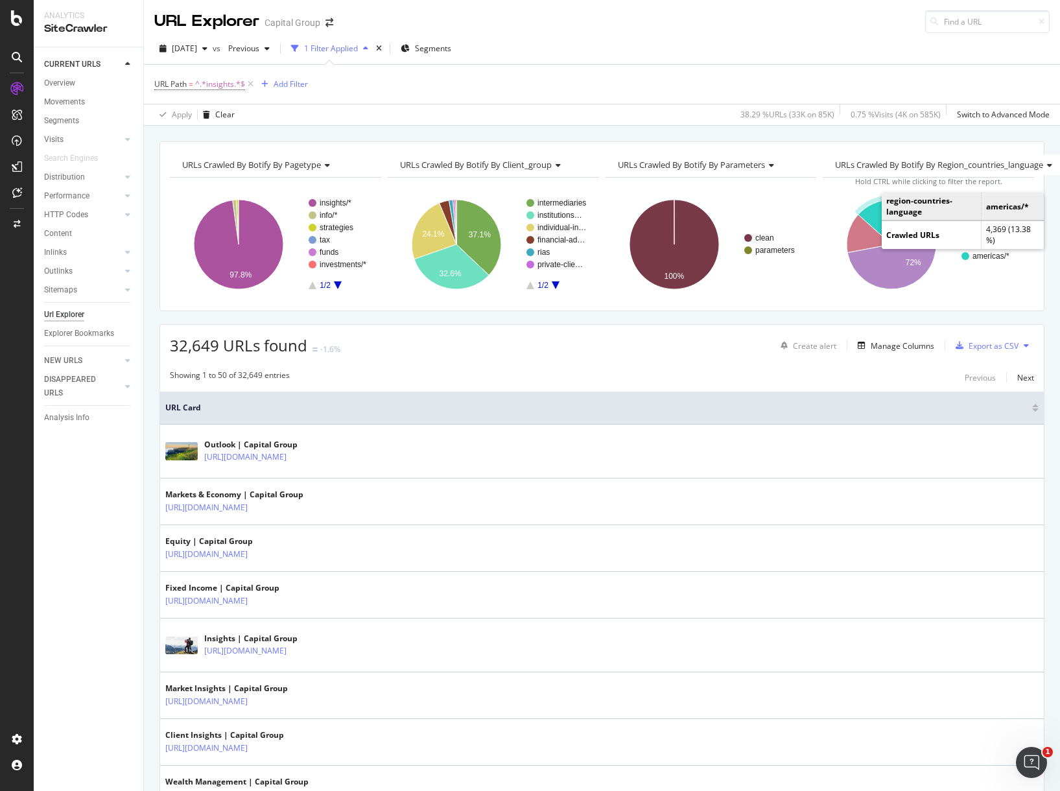
click at [833, 212] on icon "A chart." at bounding box center [875, 222] width 33 height 45
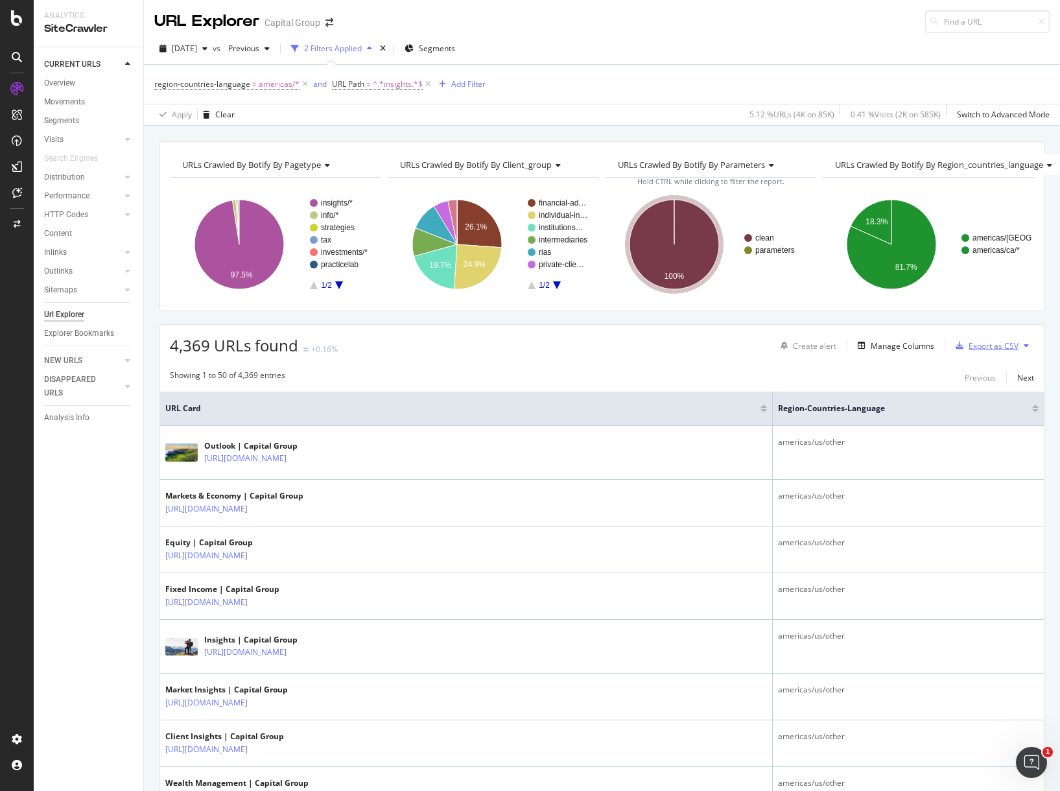
click at [833, 350] on div "Export as CSV" at bounding box center [994, 345] width 50 height 11
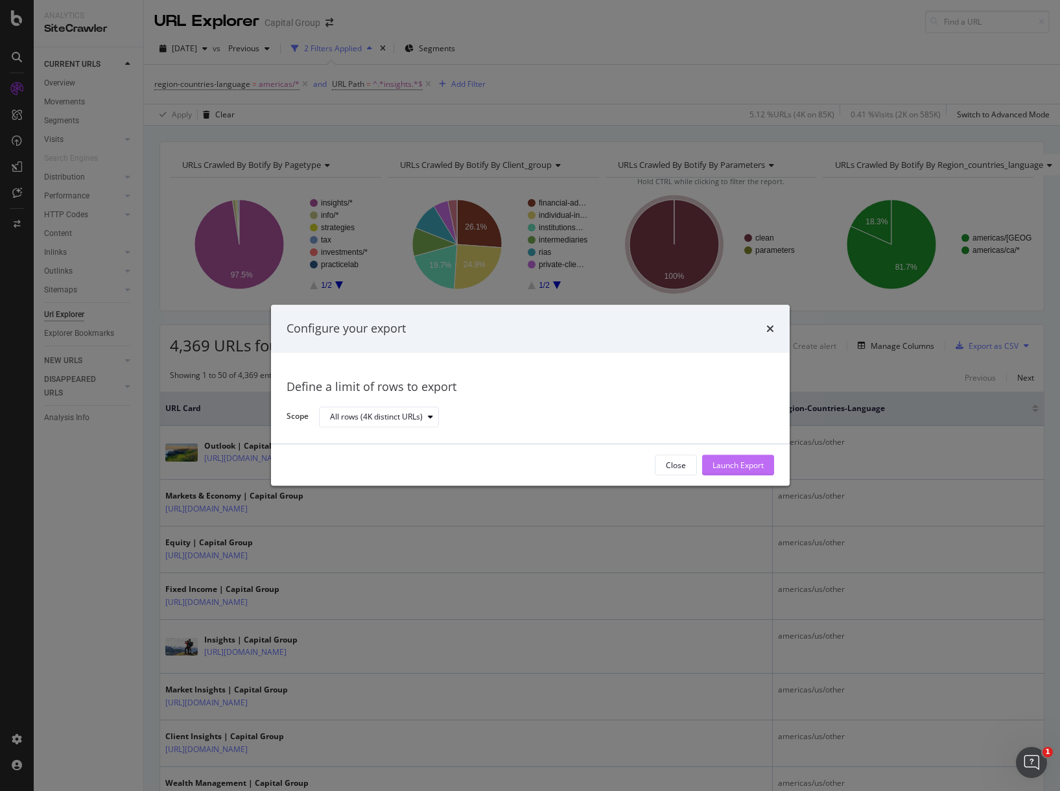
click at [736, 464] on div "Launch Export" at bounding box center [738, 465] width 51 height 11
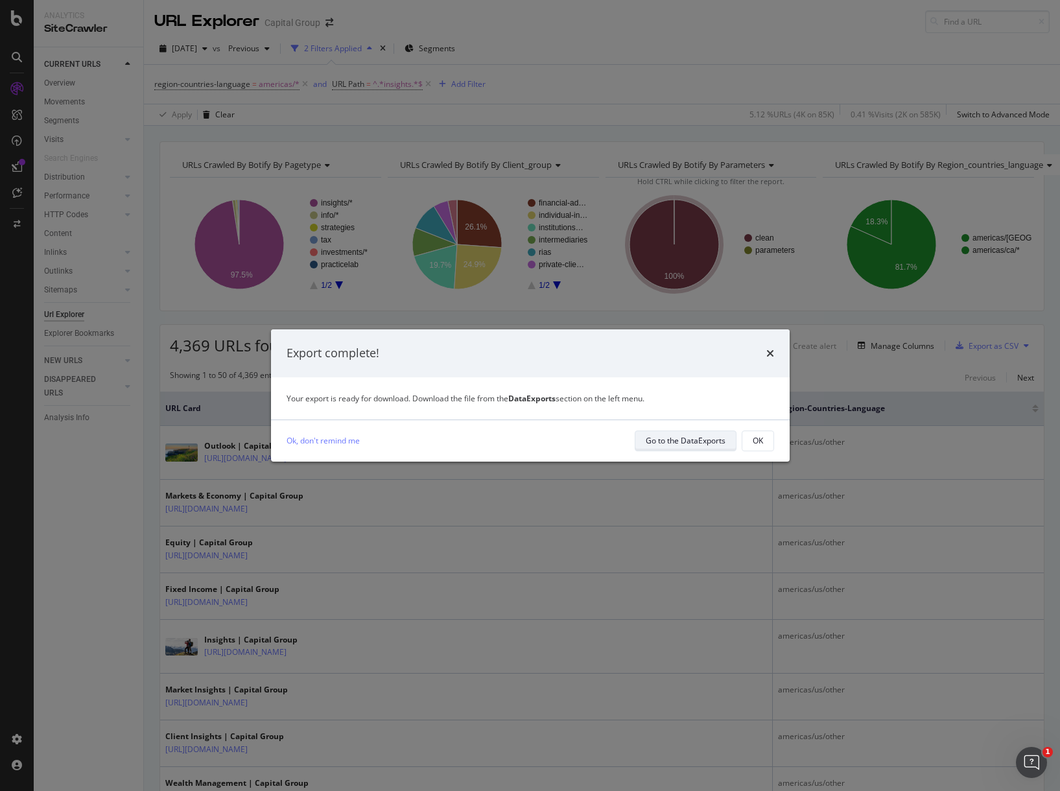
click at [670, 442] on div "Go to the DataExports" at bounding box center [686, 440] width 80 height 11
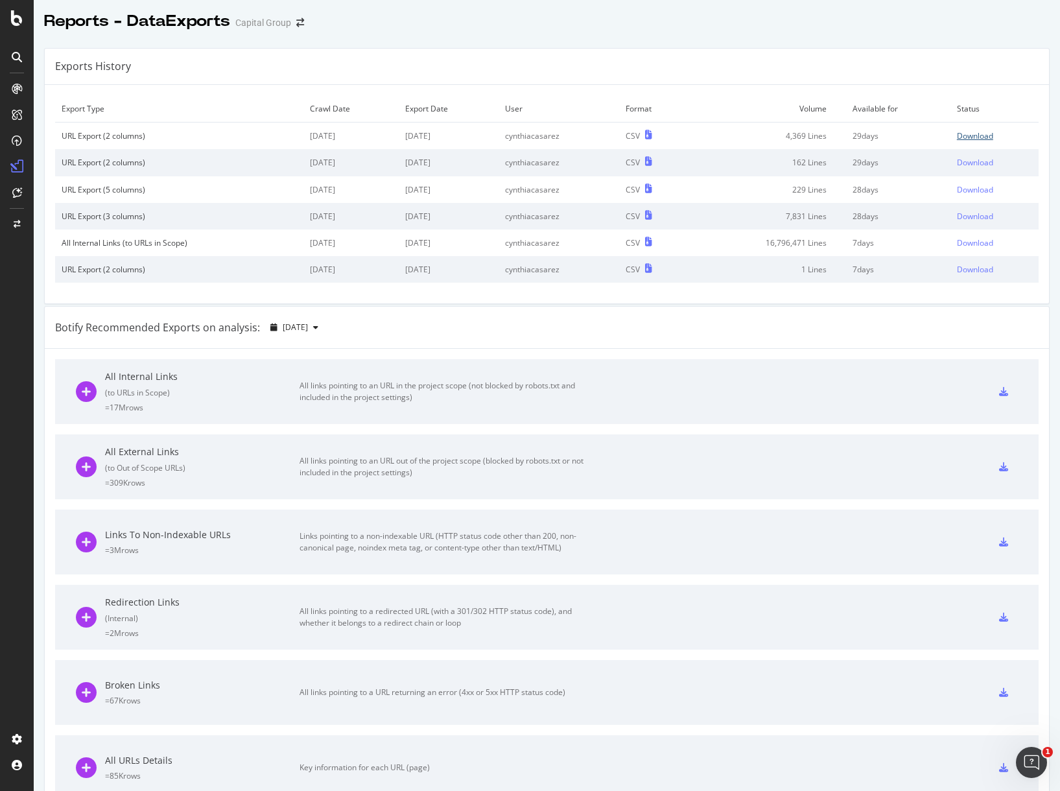
click at [833, 137] on div "Download" at bounding box center [975, 135] width 36 height 11
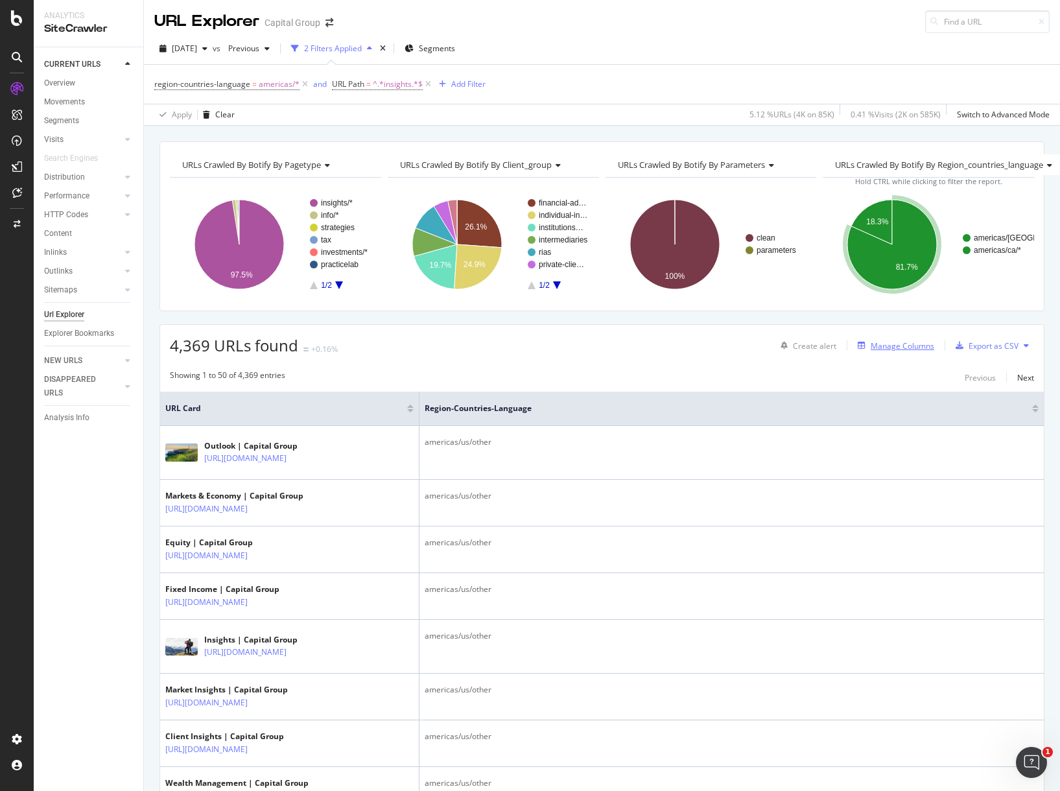
click at [833, 340] on div "Manage Columns" at bounding box center [903, 345] width 64 height 11
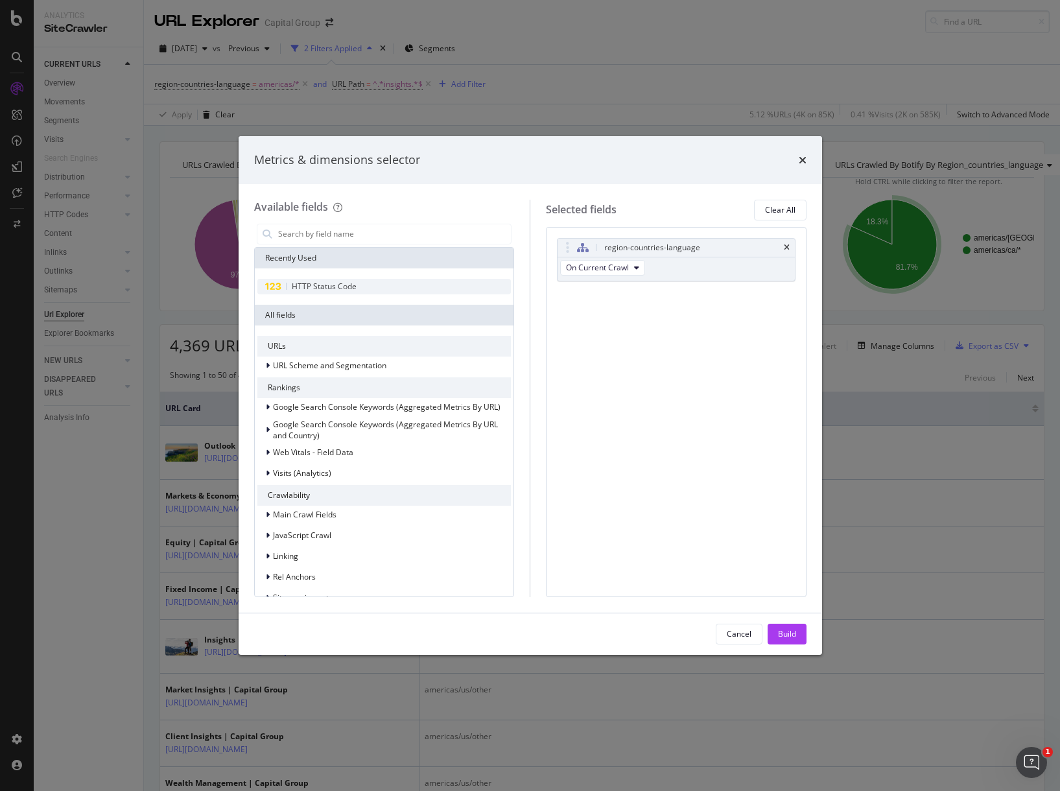
click at [335, 289] on span "HTTP Status Code" at bounding box center [324, 286] width 65 height 11
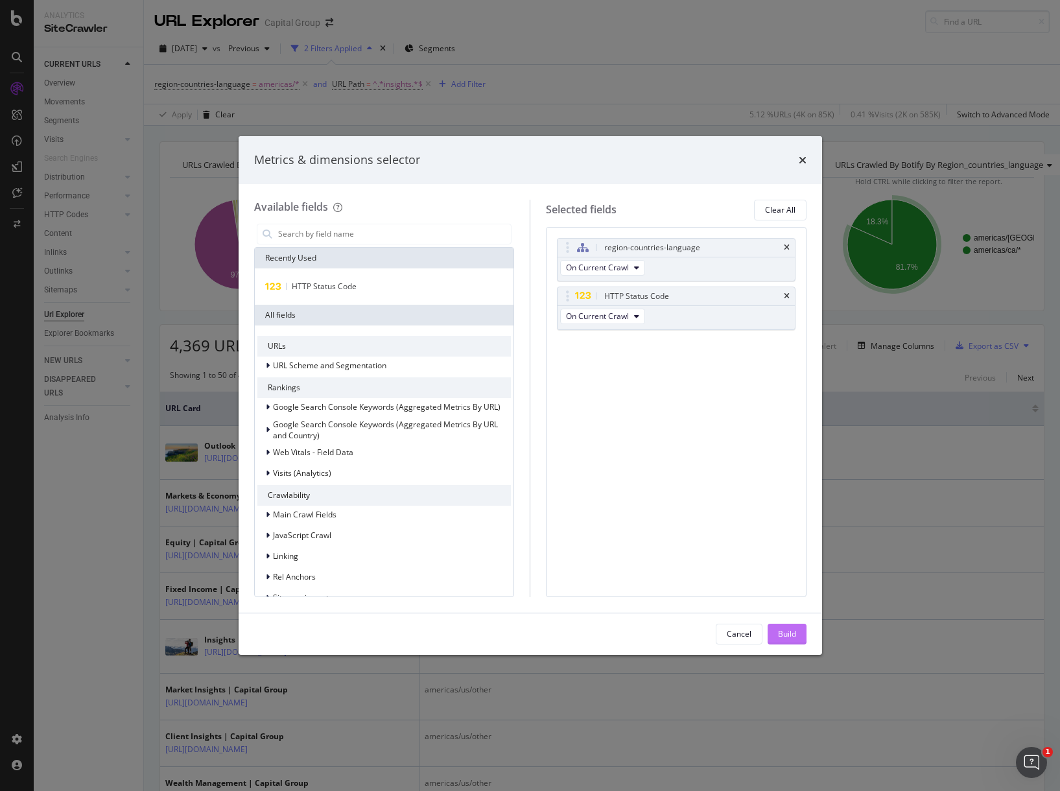
click at [802, 639] on button "Build" at bounding box center [787, 634] width 39 height 21
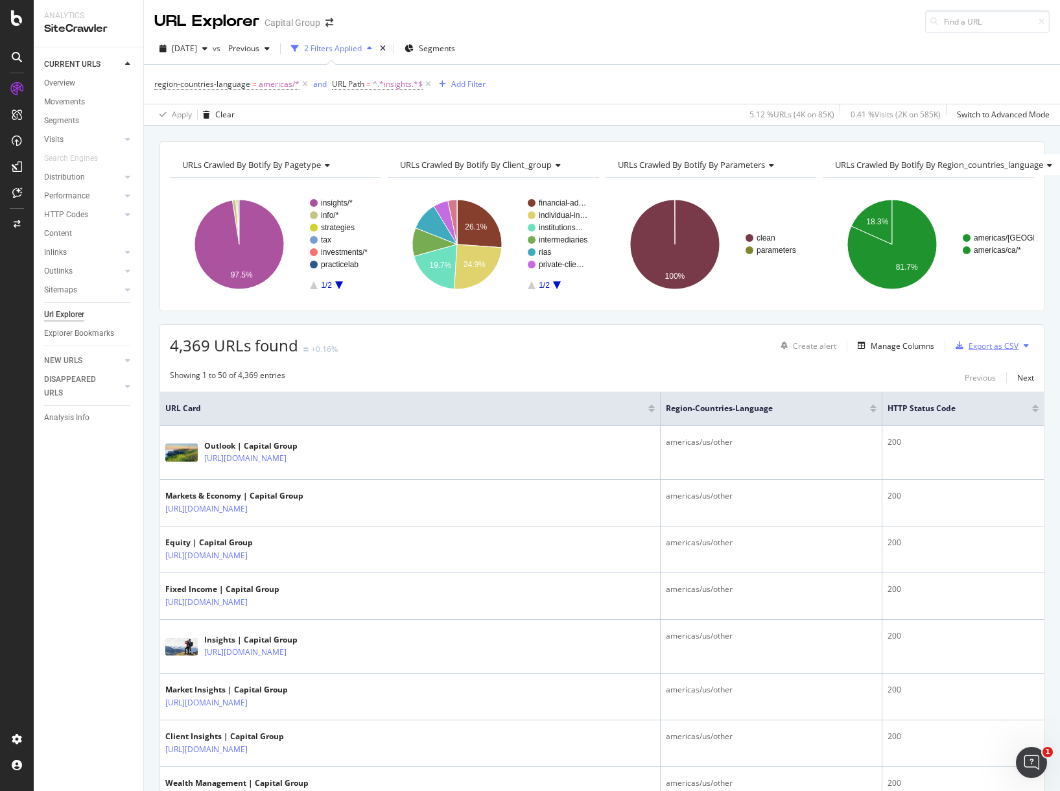
click at [833, 347] on div "Export as CSV" at bounding box center [994, 345] width 50 height 11
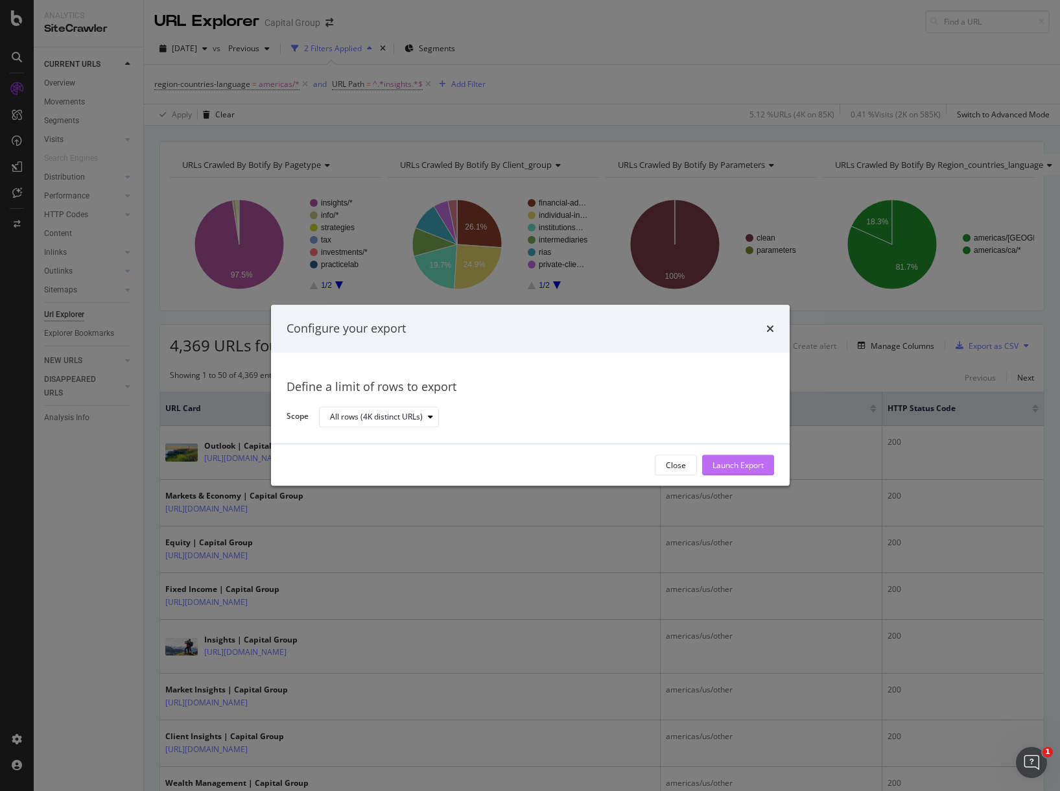
click at [744, 467] on div "Launch Export" at bounding box center [738, 465] width 51 height 11
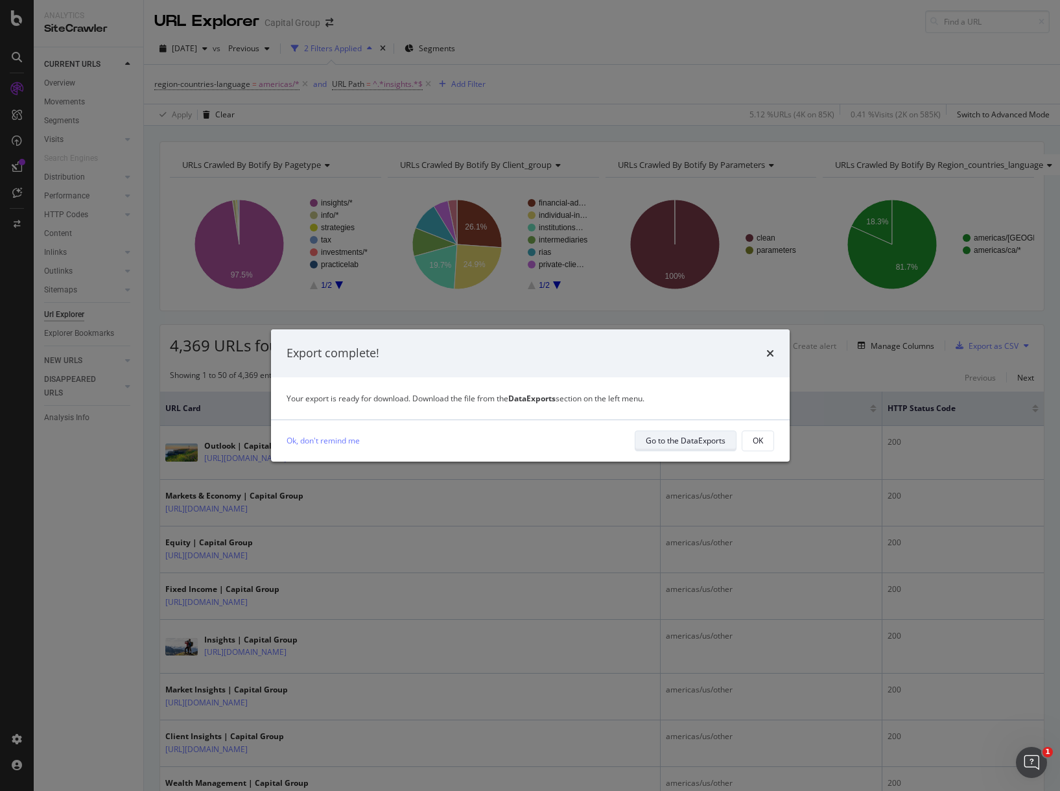
click at [682, 451] on button "Go to the DataExports" at bounding box center [686, 441] width 102 height 21
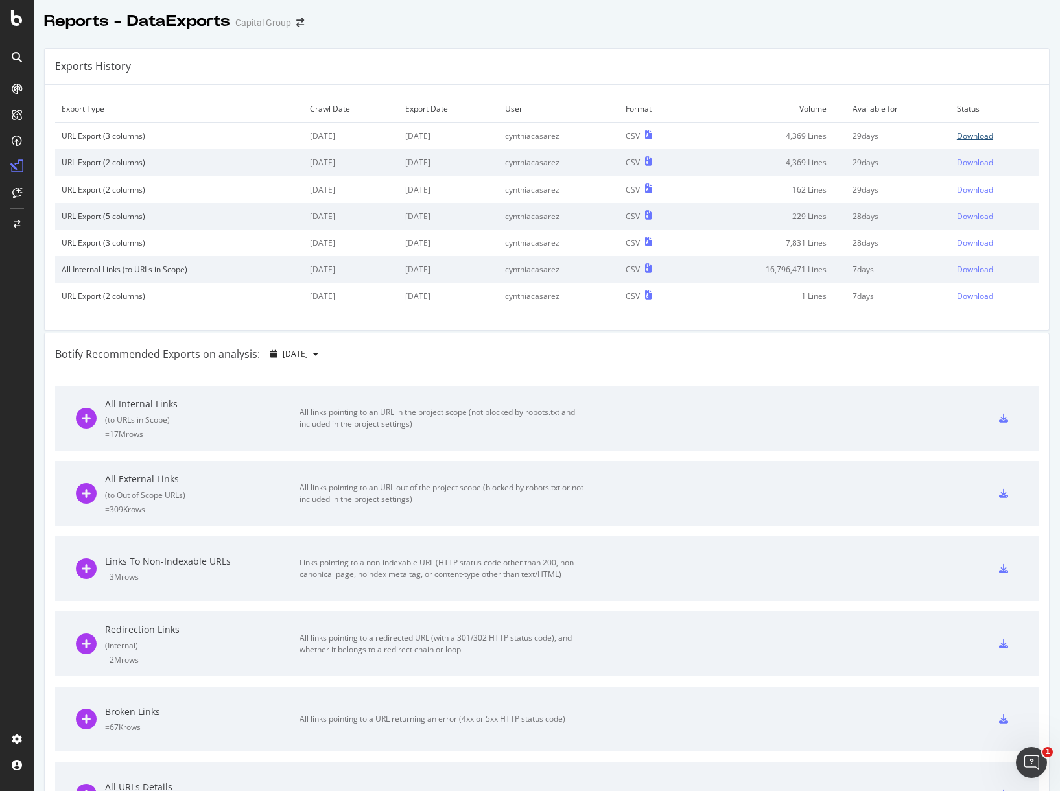
click at [833, 136] on div "Download" at bounding box center [975, 135] width 36 height 11
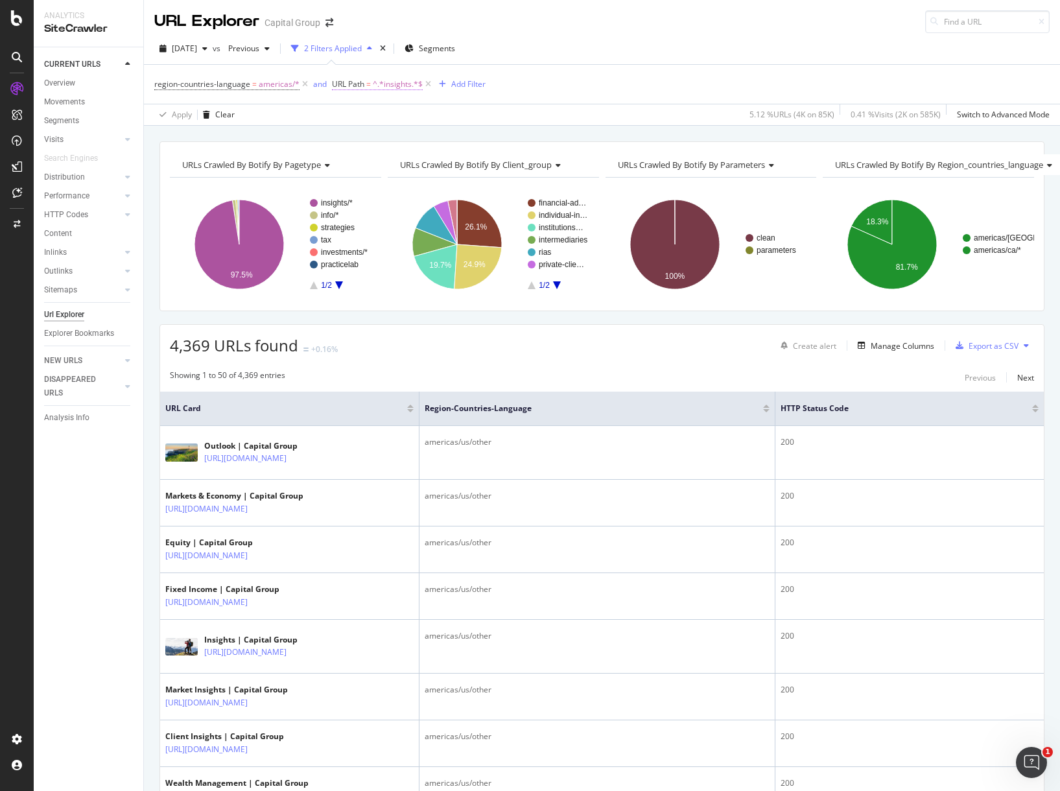
click at [379, 87] on span "^.*insights.*$" at bounding box center [398, 84] width 50 height 18
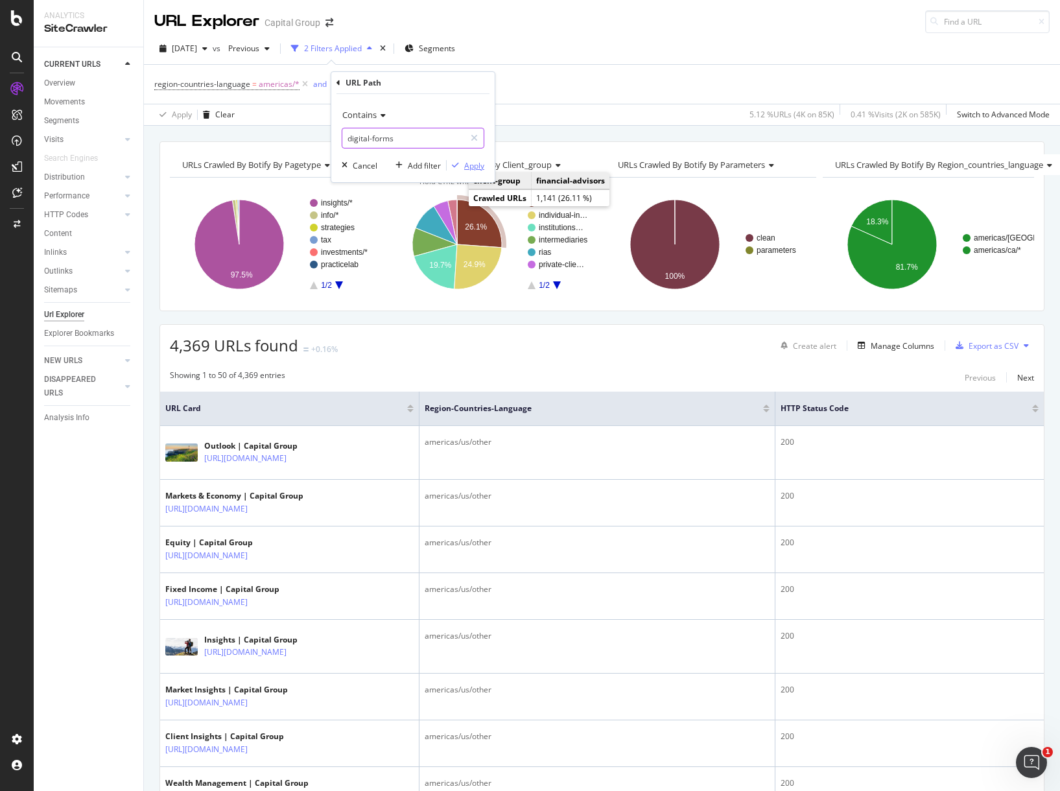
type input "digital-forms"
click at [473, 167] on div "Apply" at bounding box center [474, 165] width 20 height 11
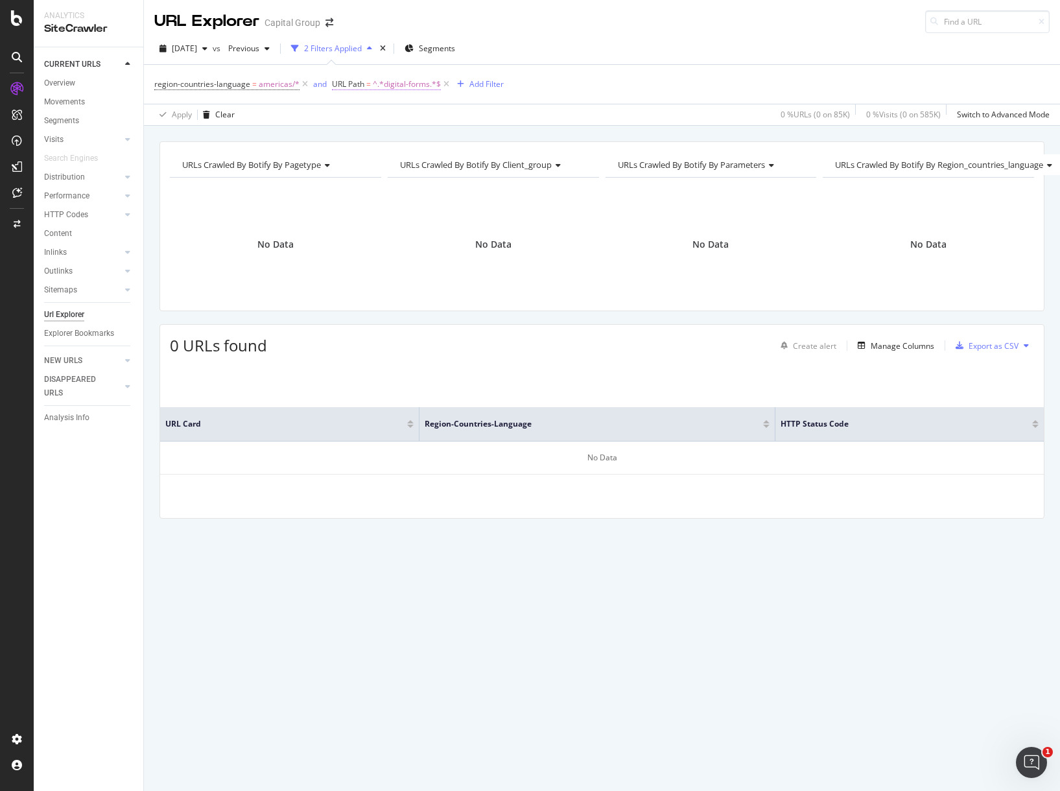
click at [412, 82] on span "^.*digital-forms.*$" at bounding box center [407, 84] width 68 height 18
click at [584, 35] on div "[DATE] vs Previous 2 Filters Applied Segments region-countries-language = ameri…" at bounding box center [602, 79] width 916 height 93
click at [399, 86] on span "^.*digital-forms.*$" at bounding box center [407, 84] width 68 height 18
type input "collegeamerica"
click at [449, 162] on div "button" at bounding box center [456, 165] width 18 height 8
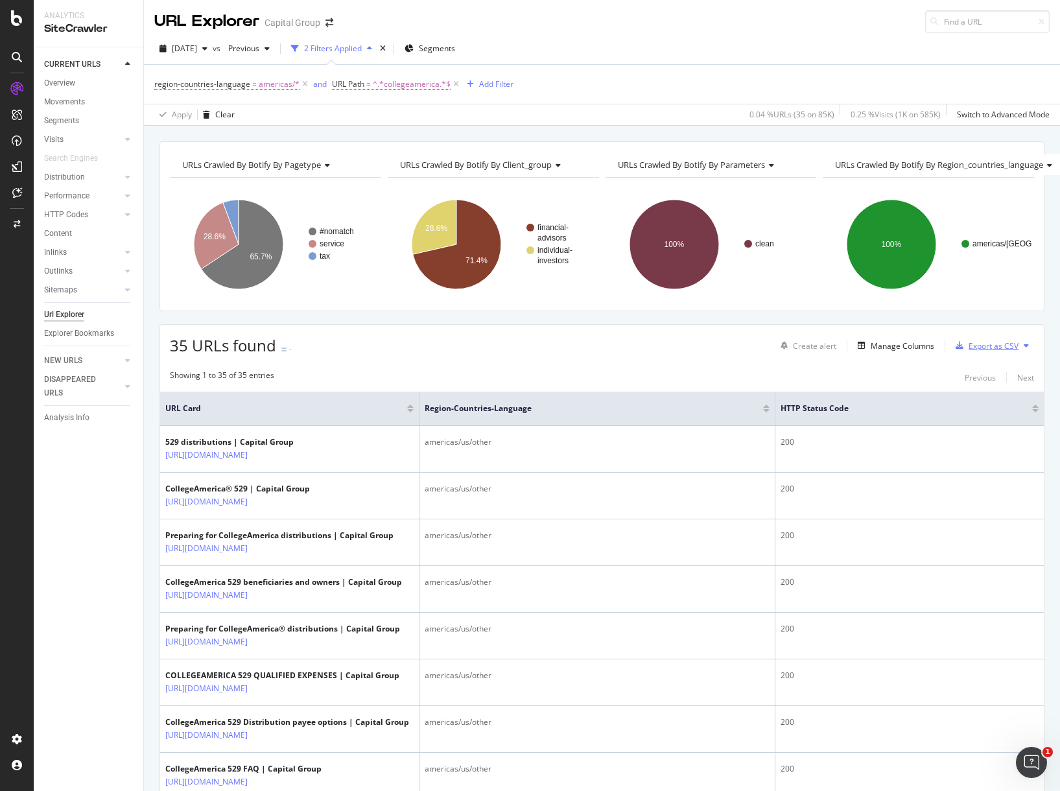
click at [833, 351] on div "Export as CSV" at bounding box center [994, 345] width 50 height 11
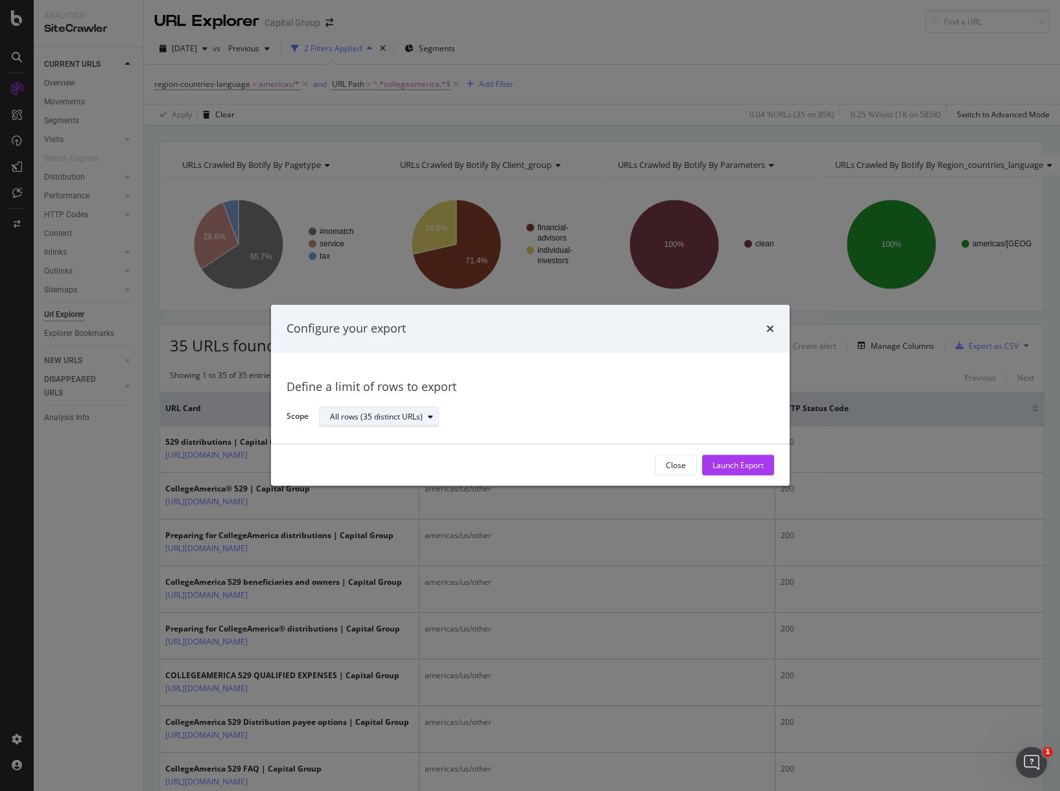
click at [403, 416] on div "All rows (35 distinct URLs)" at bounding box center [376, 417] width 93 height 8
click at [736, 458] on div "Launch Export" at bounding box center [738, 465] width 51 height 19
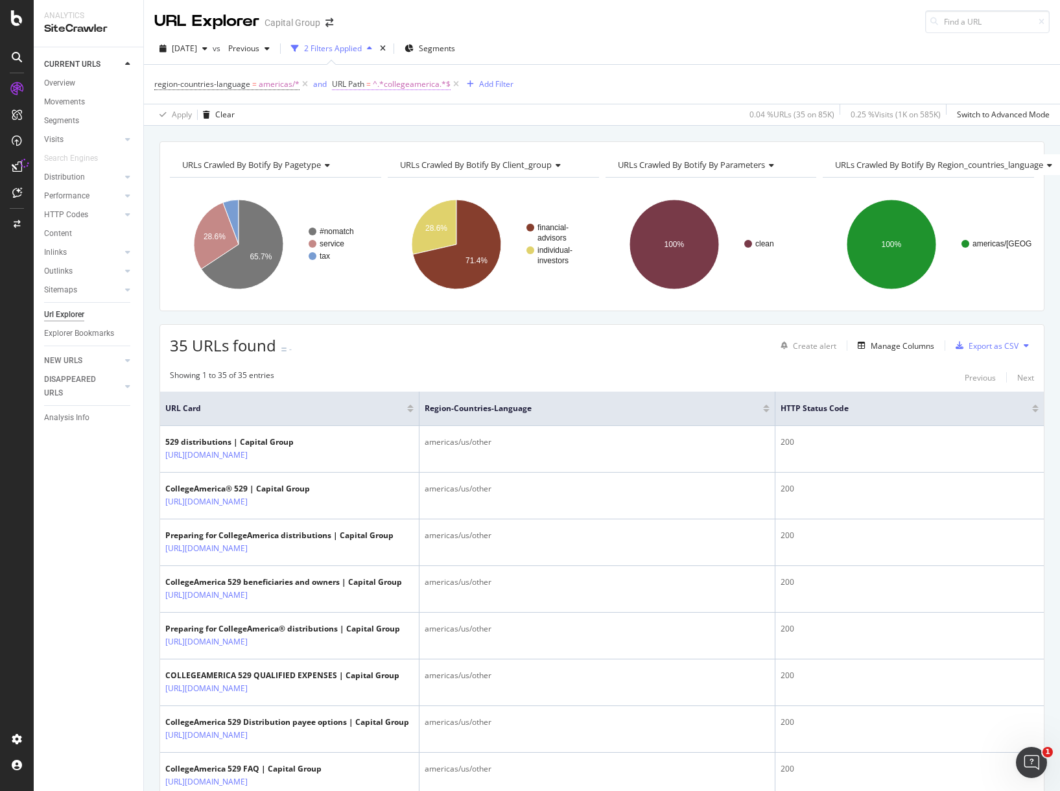
click at [400, 86] on span "^.*collegeamerica.*$" at bounding box center [412, 84] width 78 height 18
click at [407, 142] on input "collegeamerica" at bounding box center [403, 138] width 123 height 21
type input "collegeamerica/"
click at [481, 171] on div "Apply" at bounding box center [474, 165] width 20 height 11
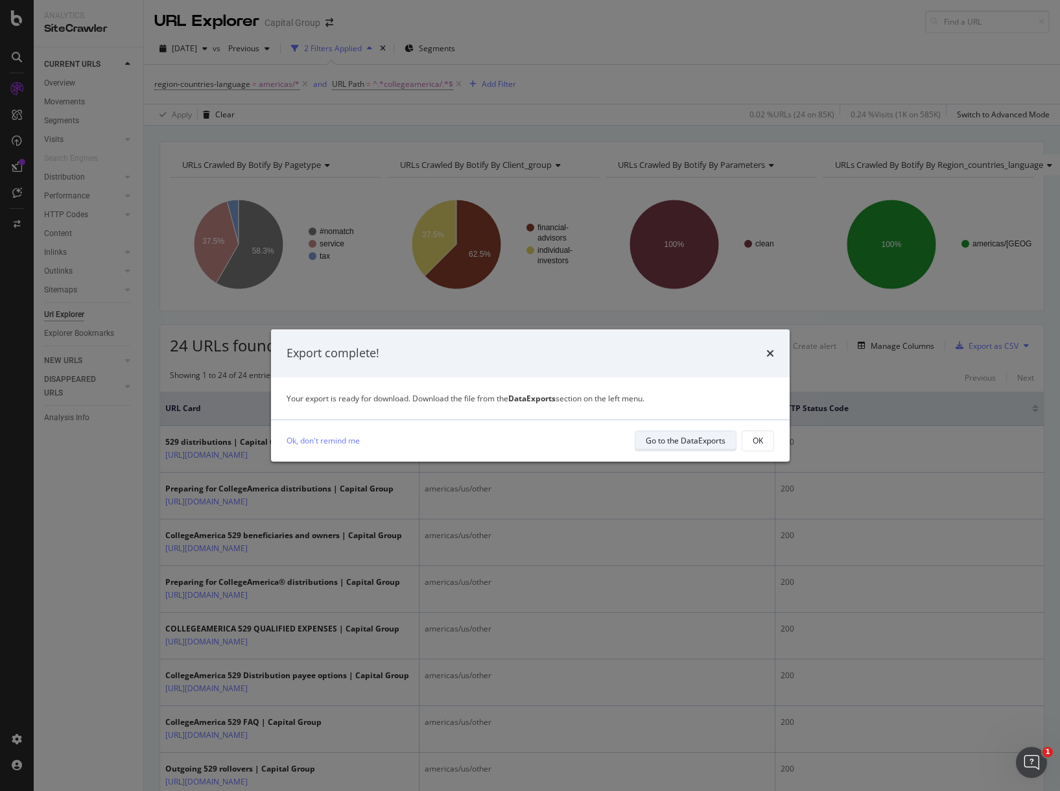
click at [705, 433] on div "Go to the DataExports" at bounding box center [686, 441] width 80 height 18
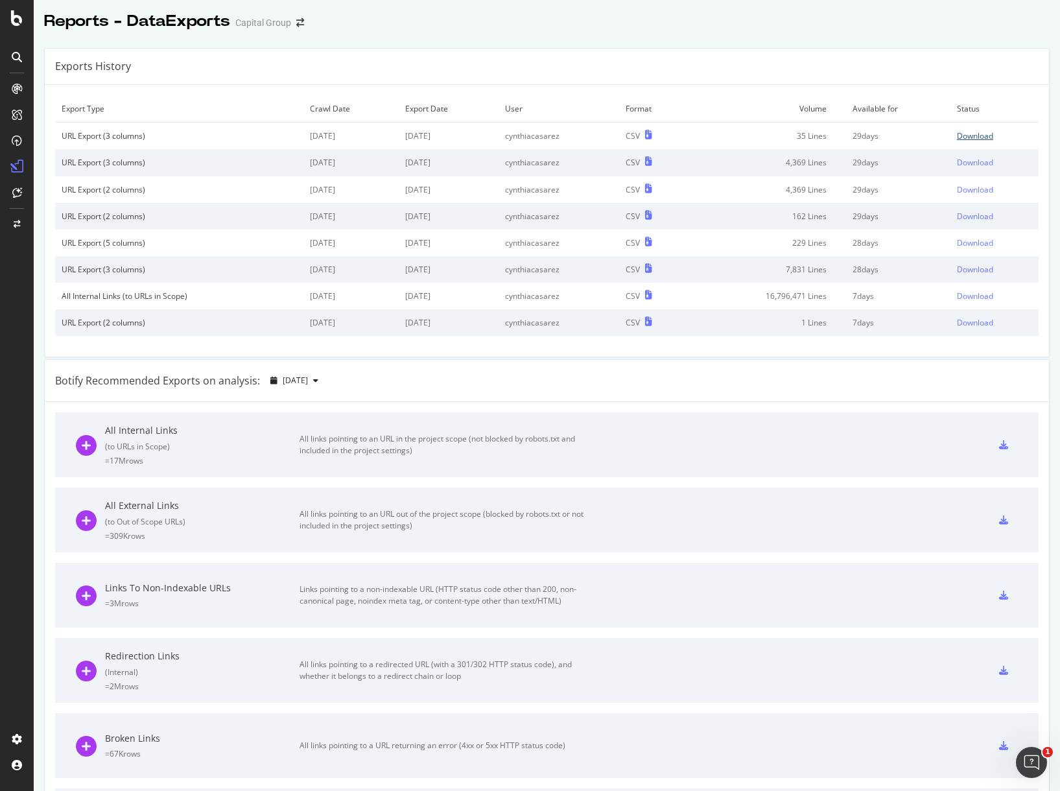
click at [833, 130] on div "Download" at bounding box center [975, 135] width 36 height 11
